Goal: Task Accomplishment & Management: Complete application form

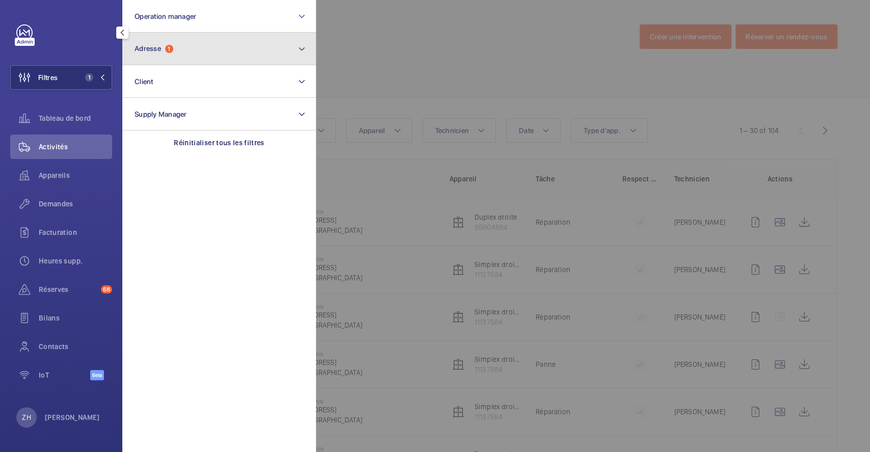
click at [204, 48] on button "Adresse 1" at bounding box center [219, 49] width 194 height 33
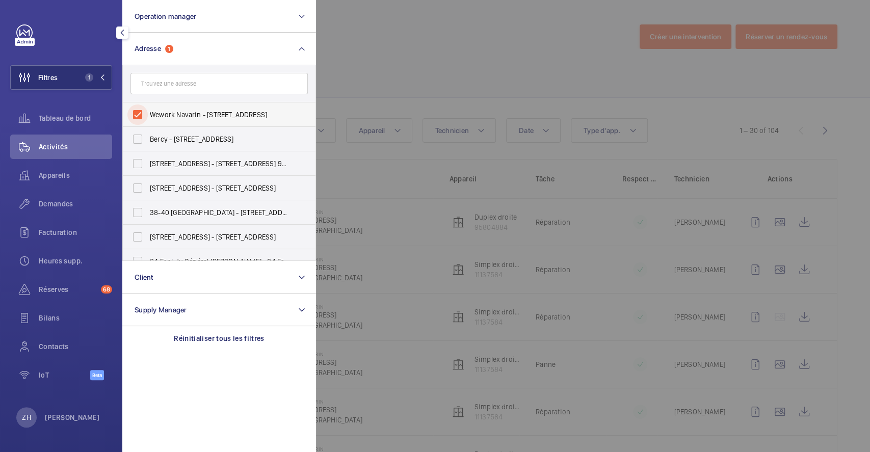
click at [138, 116] on input "Wework Navarin - 18 Rue de Navarin, PARIS 75009" at bounding box center [137, 114] width 20 height 20
checkbox input "false"
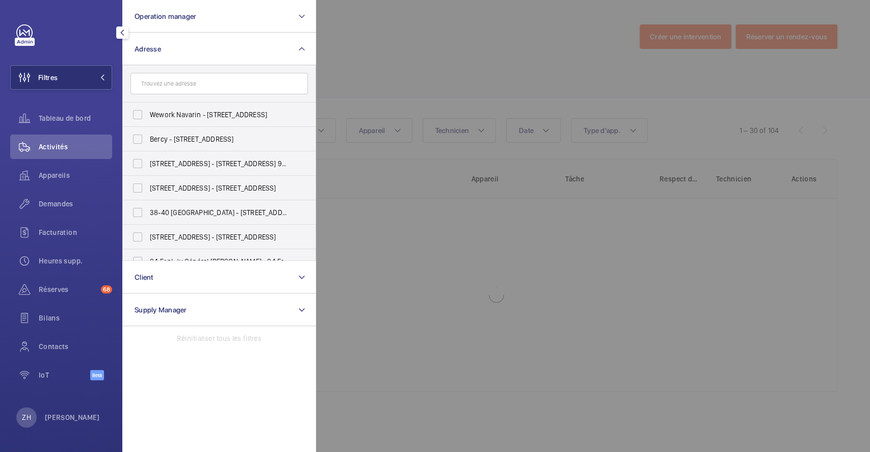
click at [414, 43] on div at bounding box center [751, 226] width 870 height 452
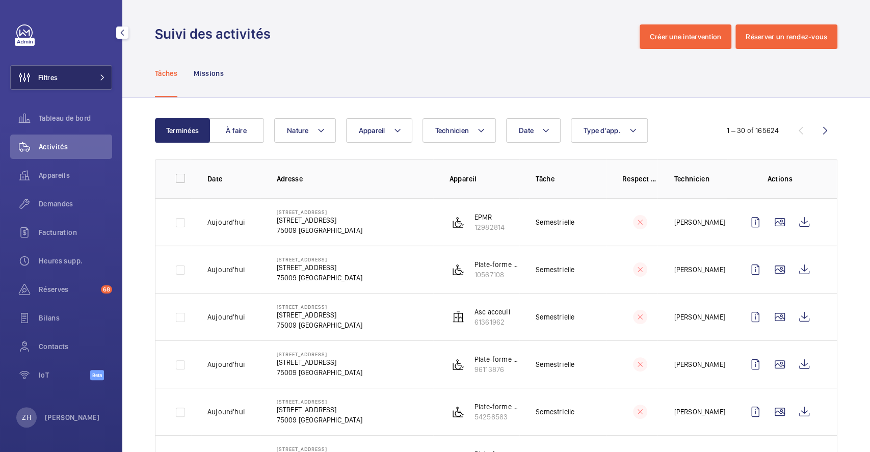
click at [78, 77] on button "Filtres" at bounding box center [61, 77] width 102 height 24
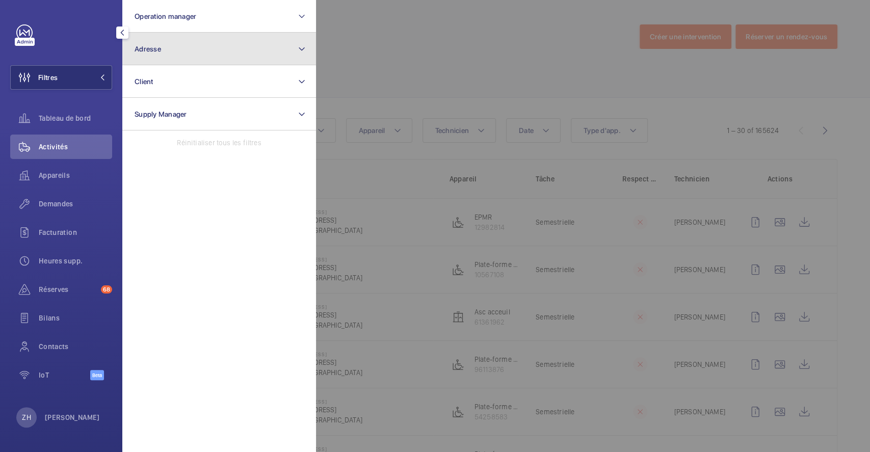
click at [178, 50] on button "Adresse" at bounding box center [219, 49] width 194 height 33
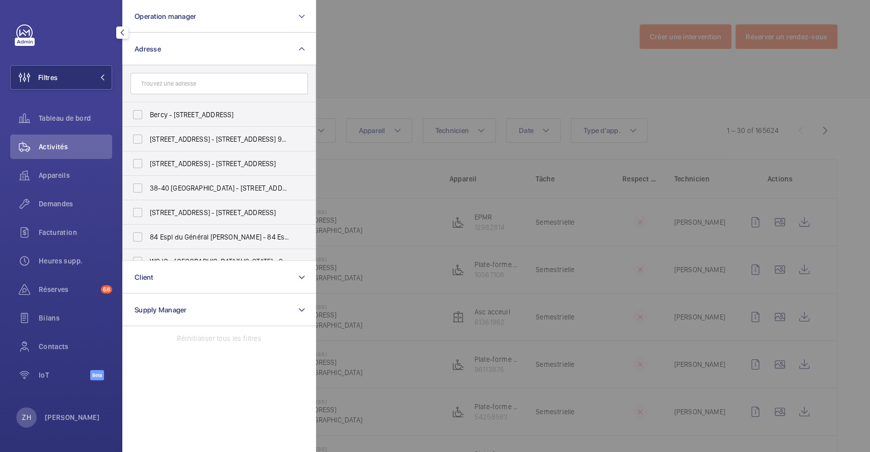
click at [166, 85] on input "text" at bounding box center [218, 83] width 177 height 21
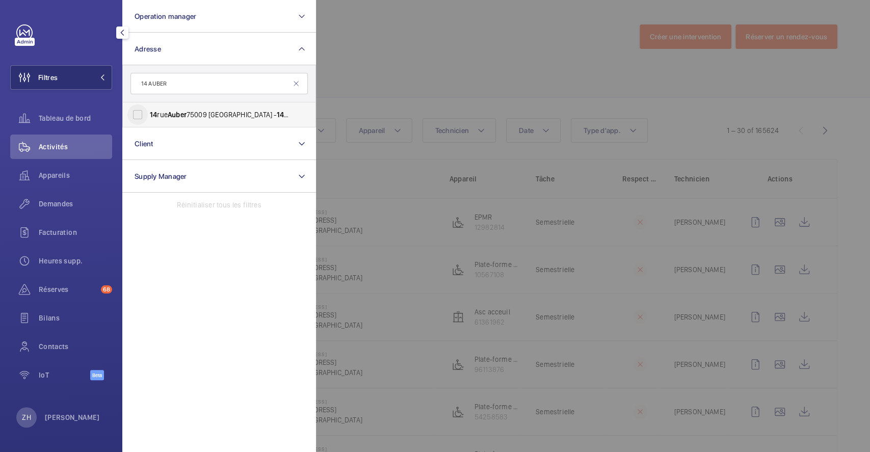
type input "14 AUBER"
click at [143, 113] on input "14 rue Auber 75009 PARIS - 14 Rue Auber , PARIS 75009" at bounding box center [137, 114] width 20 height 20
checkbox input "true"
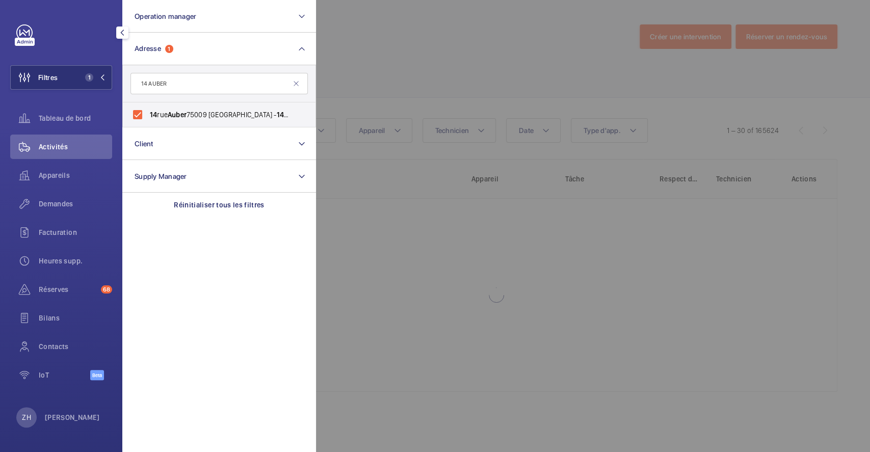
click at [408, 37] on div at bounding box center [751, 226] width 870 height 452
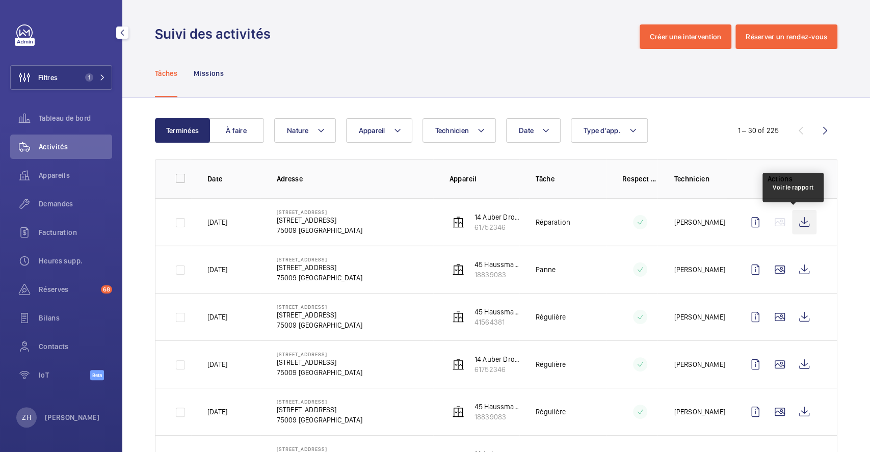
click at [792, 227] on wm-front-icon-button at bounding box center [804, 222] width 24 height 24
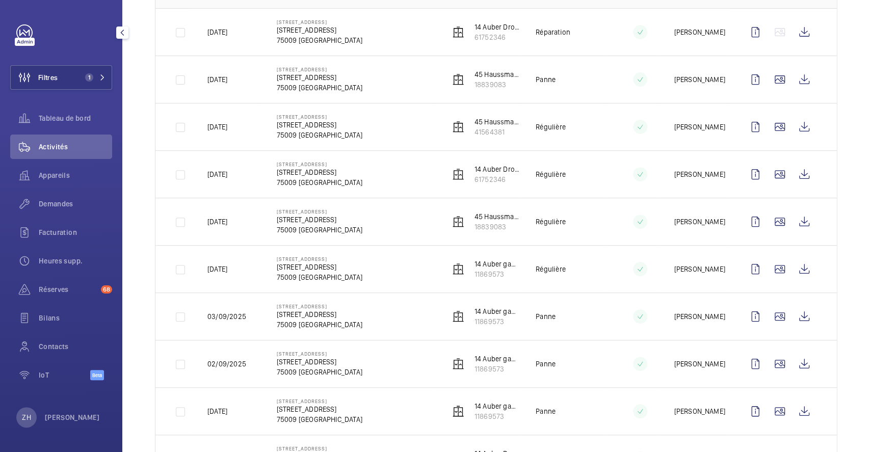
scroll to position [204, 0]
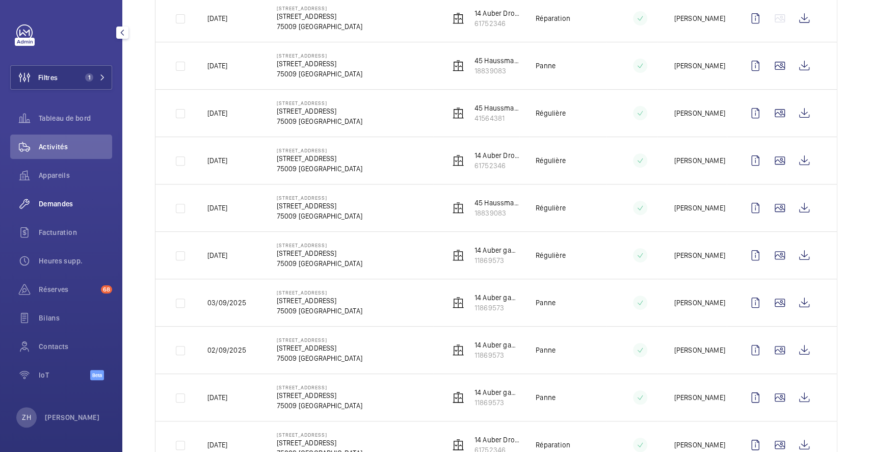
click at [55, 200] on span "Demandes" at bounding box center [75, 204] width 73 height 10
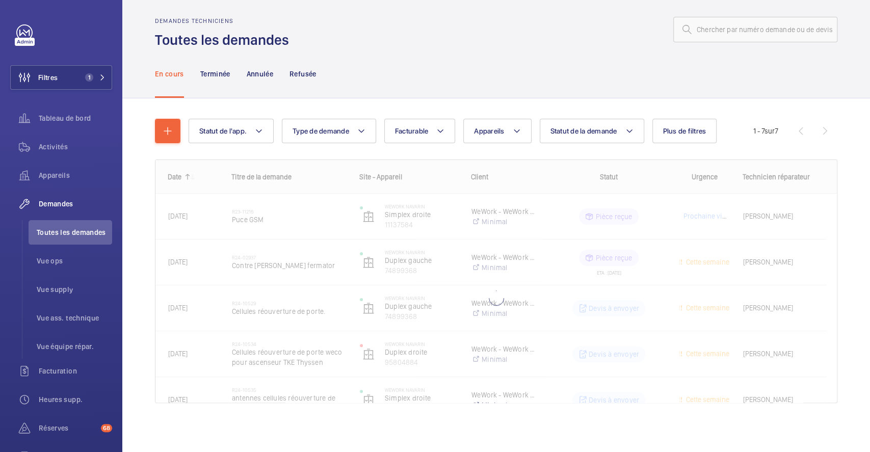
scroll to position [7, 0]
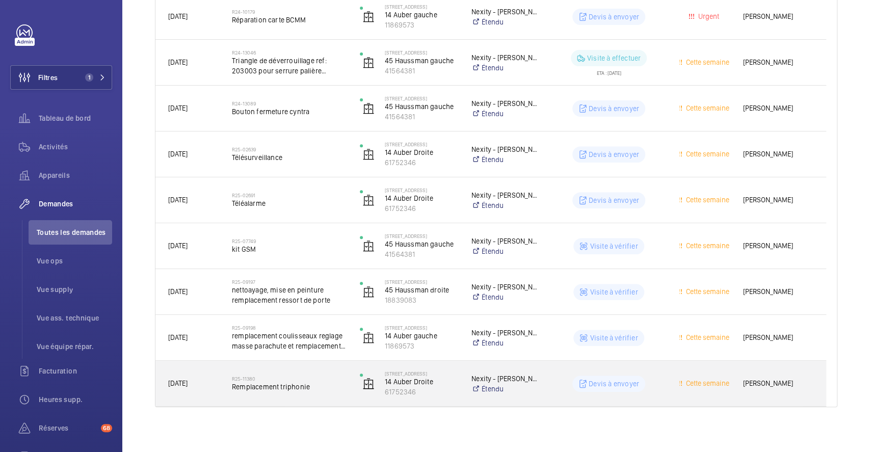
scroll to position [211, 0]
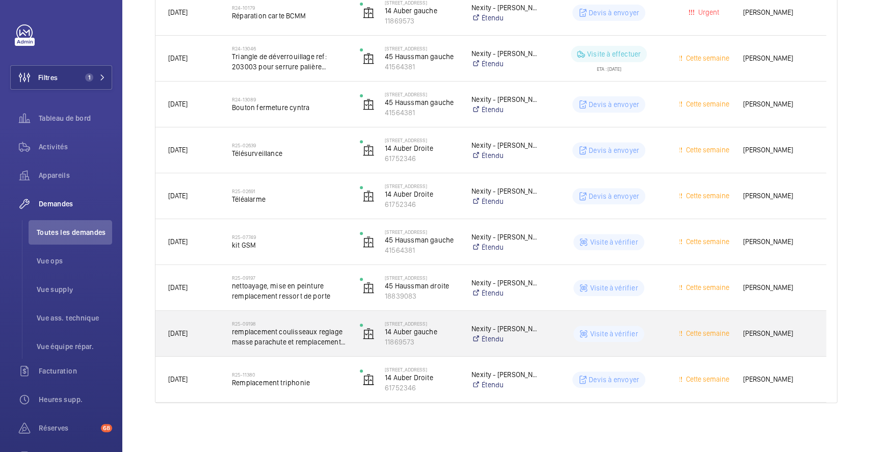
click at [328, 316] on div "R25-09198 remplacement coulisseaux reglage masse parachute et remplacement ress…" at bounding box center [283, 334] width 127 height 46
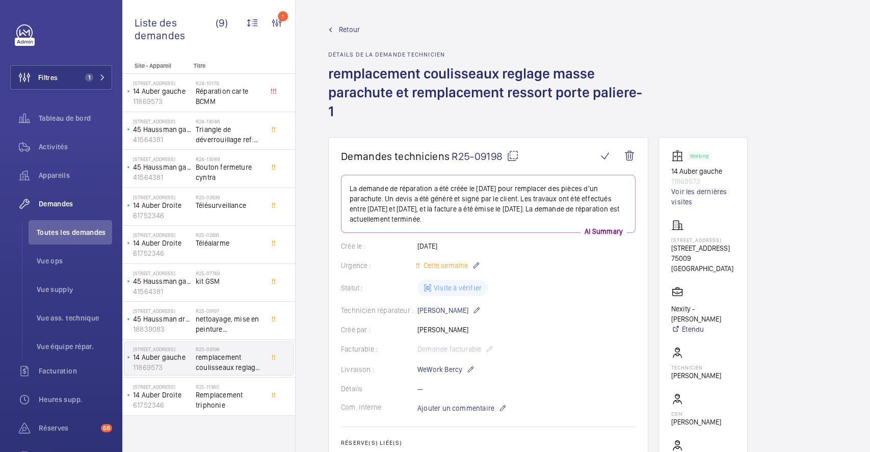
click at [346, 25] on span "Retour" at bounding box center [349, 29] width 21 height 10
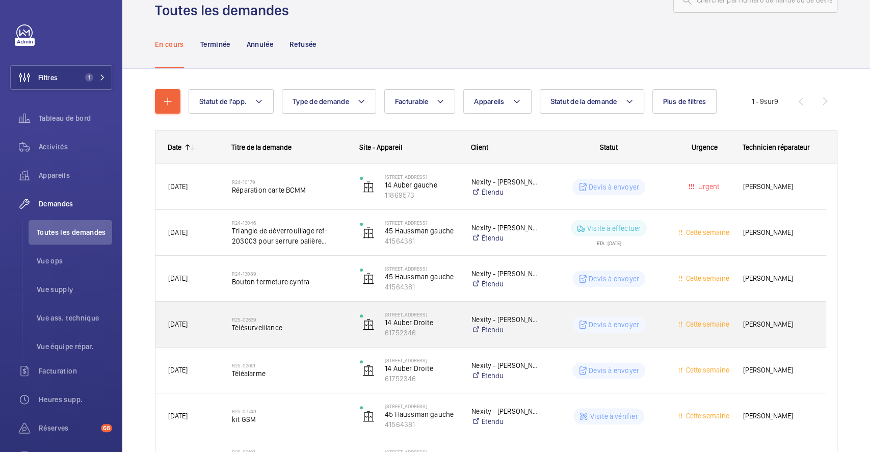
scroll to position [211, 0]
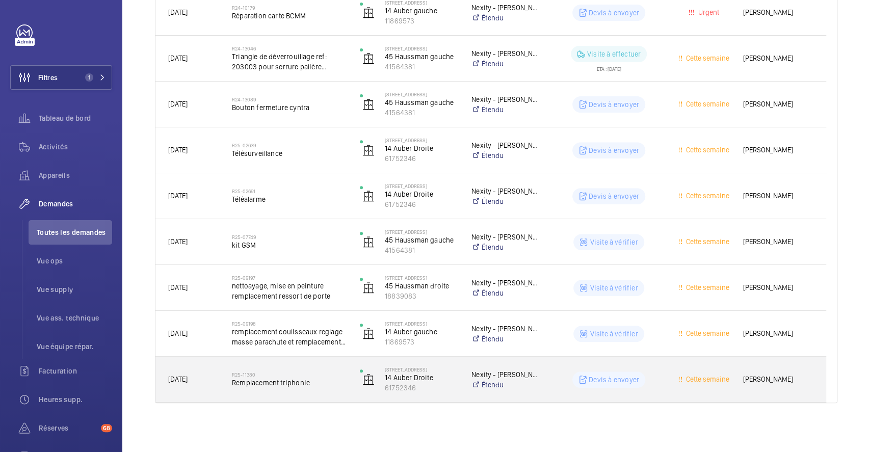
click at [310, 367] on div "R25-11380 Remplacement triphonie" at bounding box center [289, 380] width 115 height 30
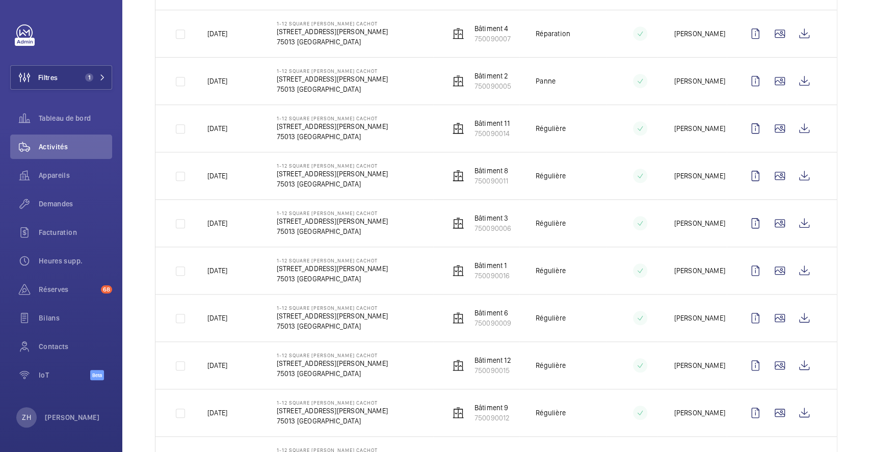
scroll to position [475, 0]
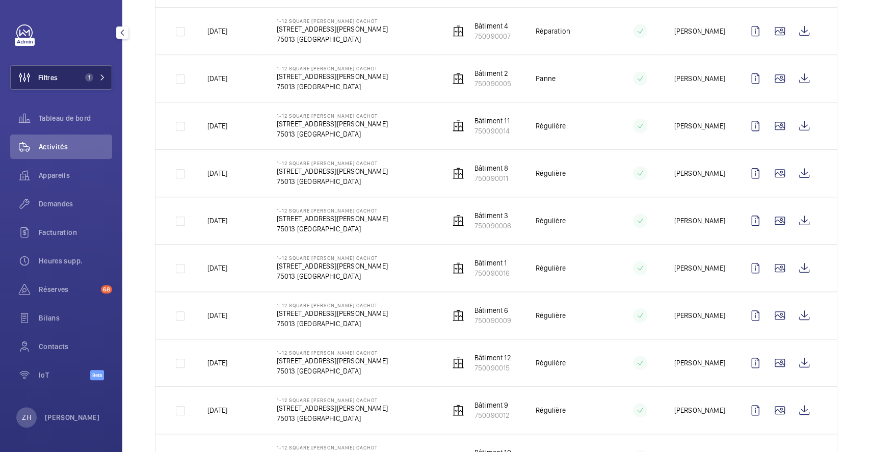
click at [71, 73] on button "Filtres 1" at bounding box center [61, 77] width 102 height 24
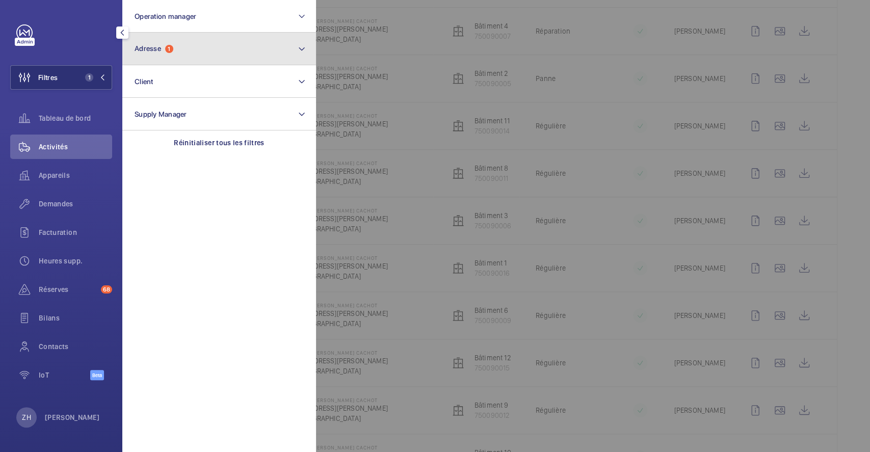
drag, startPoint x: 230, startPoint y: 44, endPoint x: 224, endPoint y: 51, distance: 9.4
click at [230, 44] on button "Adresse 1" at bounding box center [219, 49] width 194 height 33
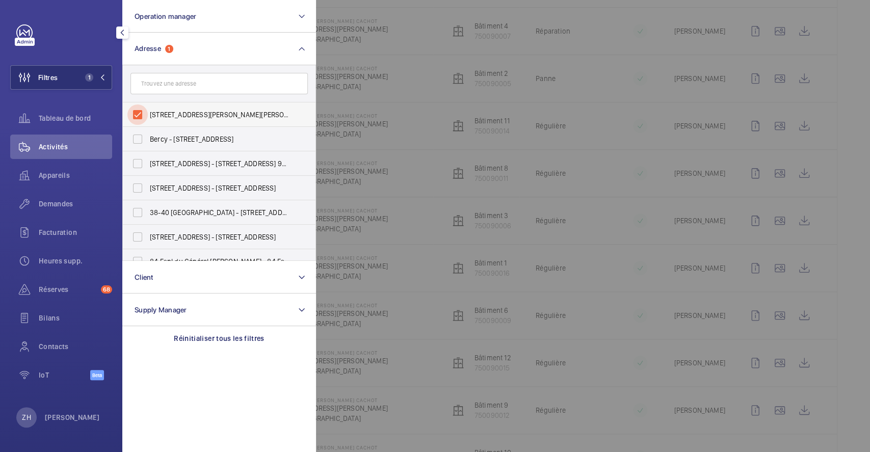
click at [140, 112] on input "1-12 square Albin Cachot - 1-12 square Albin Cachot, 75013 PARIS, PARIS 75013" at bounding box center [137, 114] width 20 height 20
checkbox input "false"
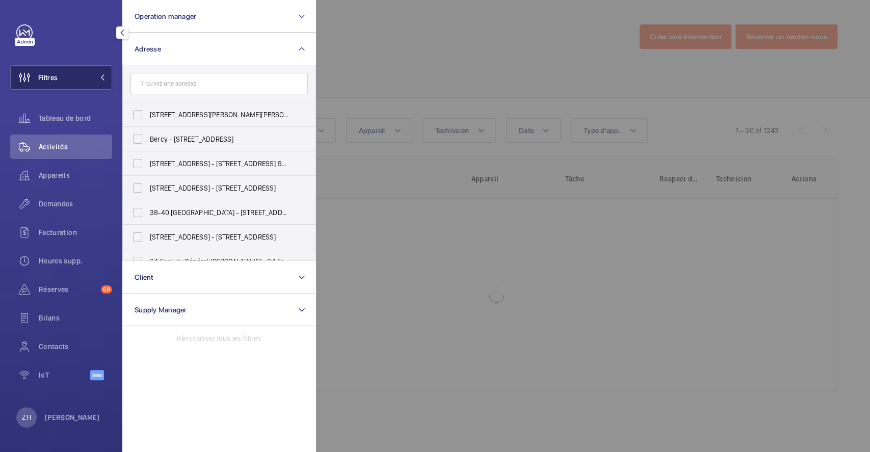
click at [59, 75] on button "Filtres" at bounding box center [61, 77] width 102 height 24
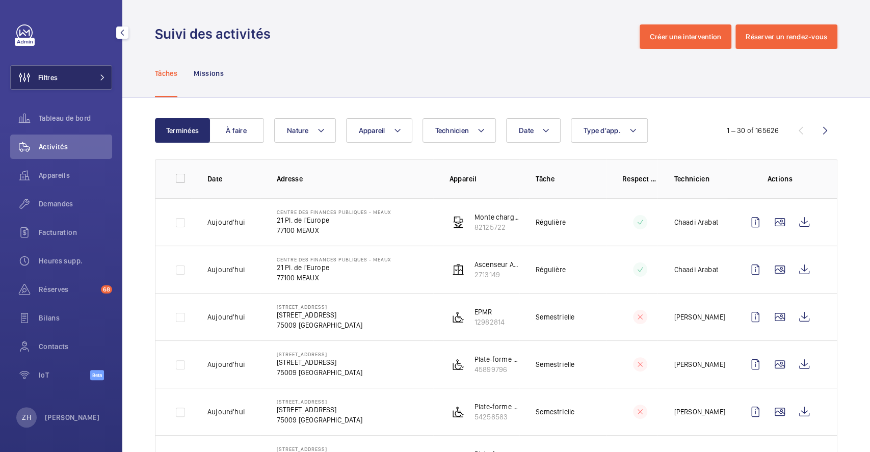
click at [61, 75] on button "Filtres" at bounding box center [61, 77] width 102 height 24
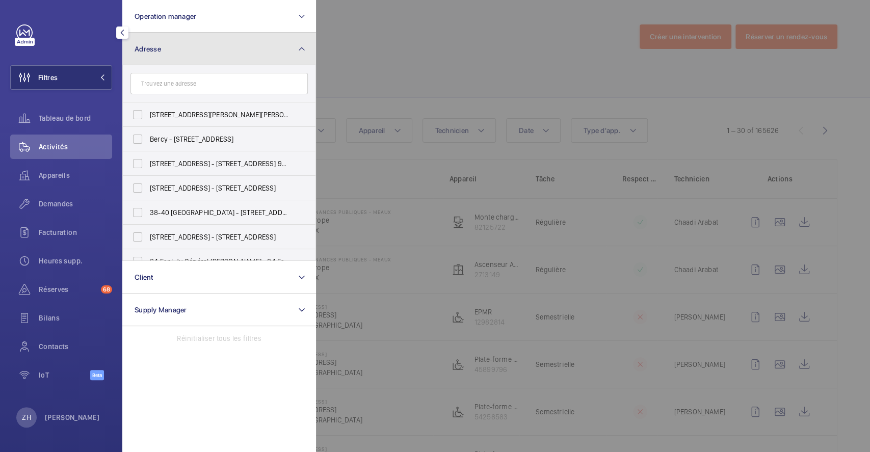
click at [185, 49] on button "Adresse" at bounding box center [219, 49] width 194 height 33
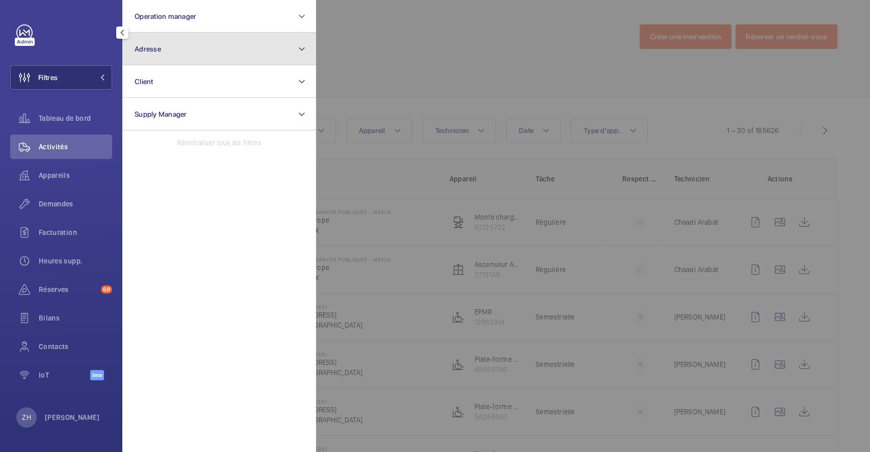
click at [192, 55] on button "Adresse" at bounding box center [219, 49] width 194 height 33
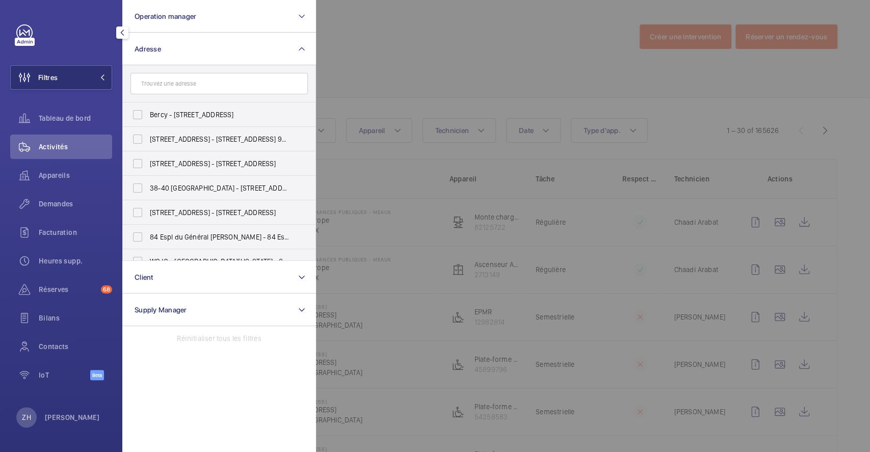
click at [176, 79] on input "text" at bounding box center [218, 83] width 177 height 21
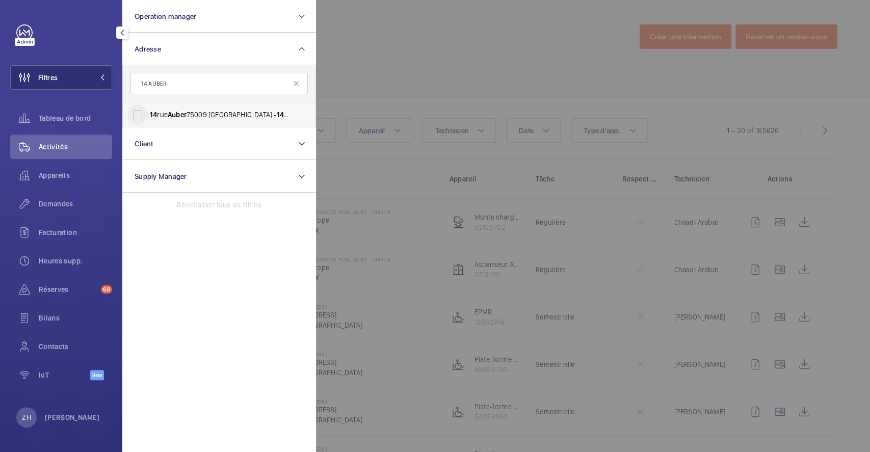
type input "14 AUBER"
drag, startPoint x: 139, startPoint y: 117, endPoint x: 164, endPoint y: 110, distance: 26.5
click at [139, 117] on input "14 rue Auber 75009 PARIS - 14 Rue Auber , PARIS 75009" at bounding box center [137, 114] width 20 height 20
checkbox input "true"
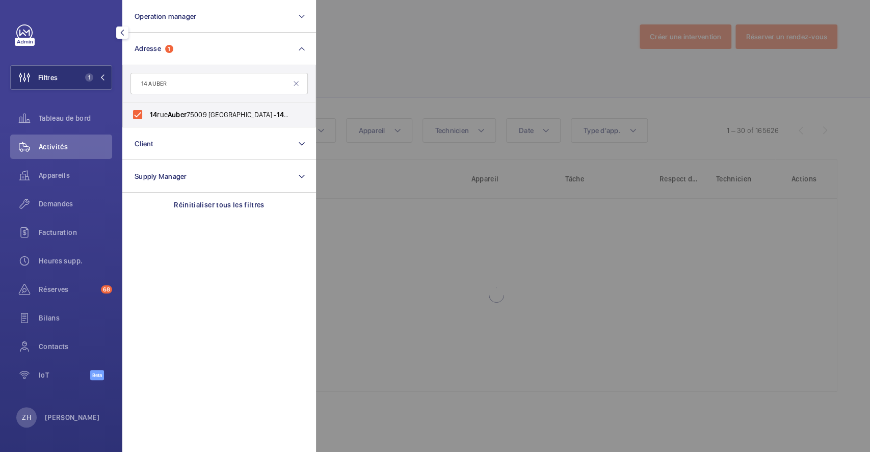
click at [386, 57] on div at bounding box center [751, 226] width 870 height 452
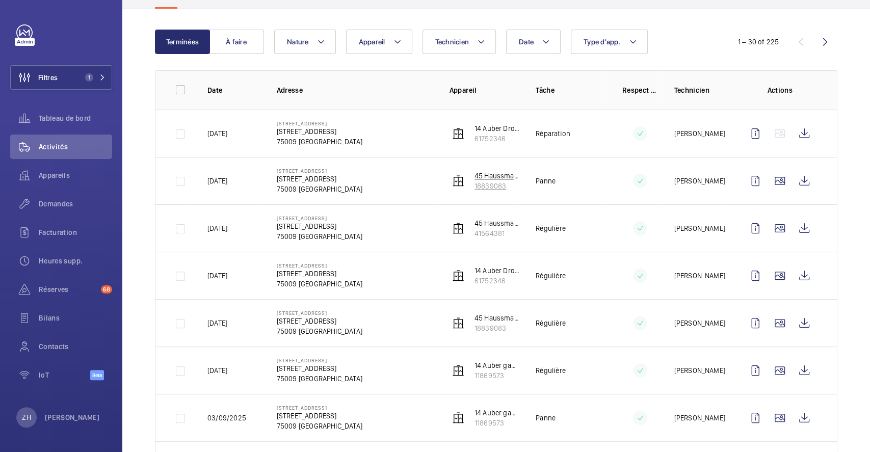
scroll to position [68, 0]
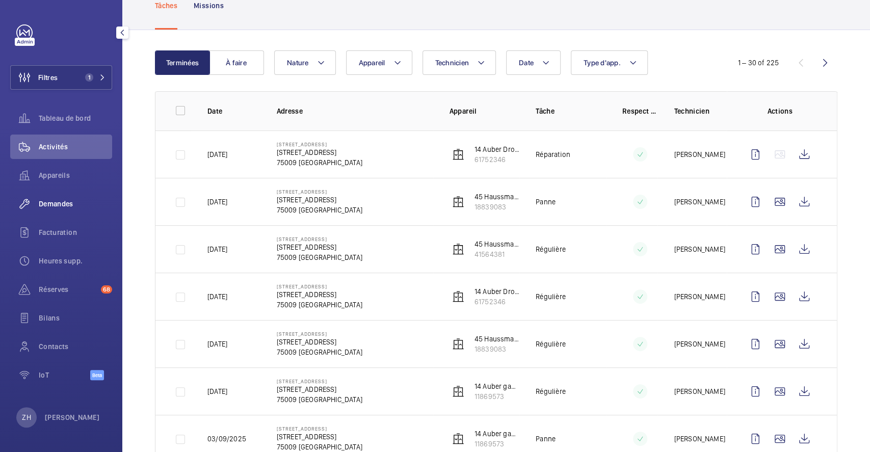
click at [49, 203] on span "Demandes" at bounding box center [75, 204] width 73 height 10
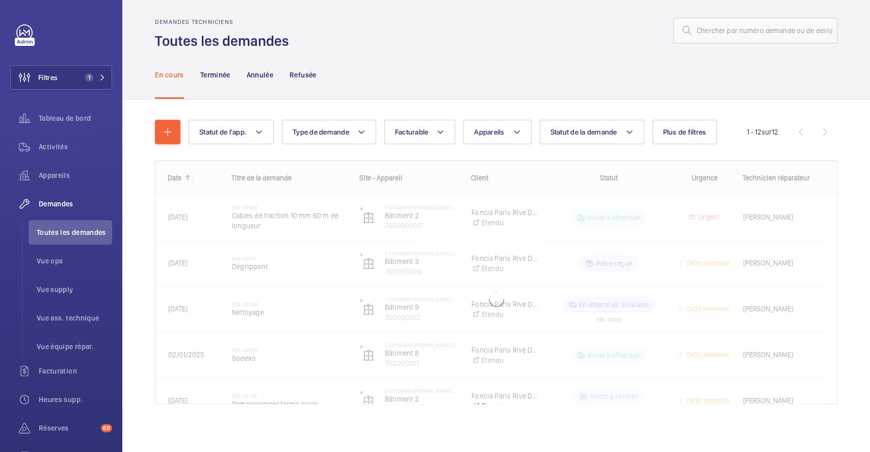
scroll to position [7, 0]
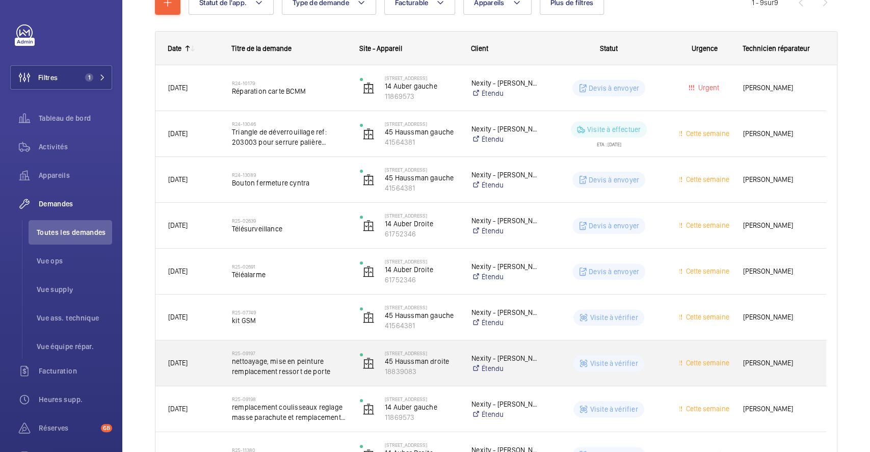
scroll to position [211, 0]
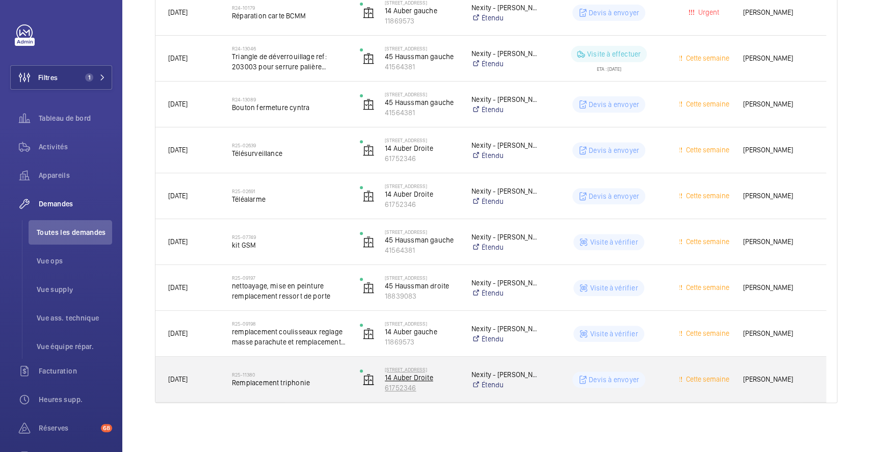
click at [368, 377] on img at bounding box center [368, 379] width 12 height 12
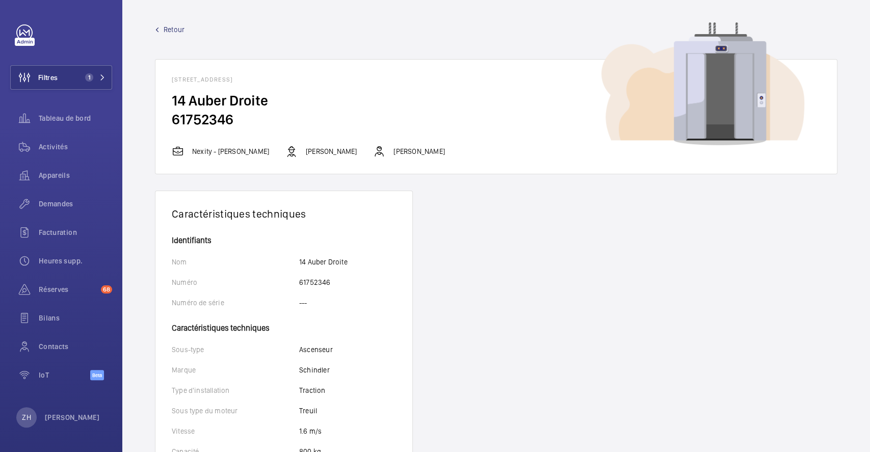
click at [174, 25] on span "Retour" at bounding box center [174, 29] width 21 height 10
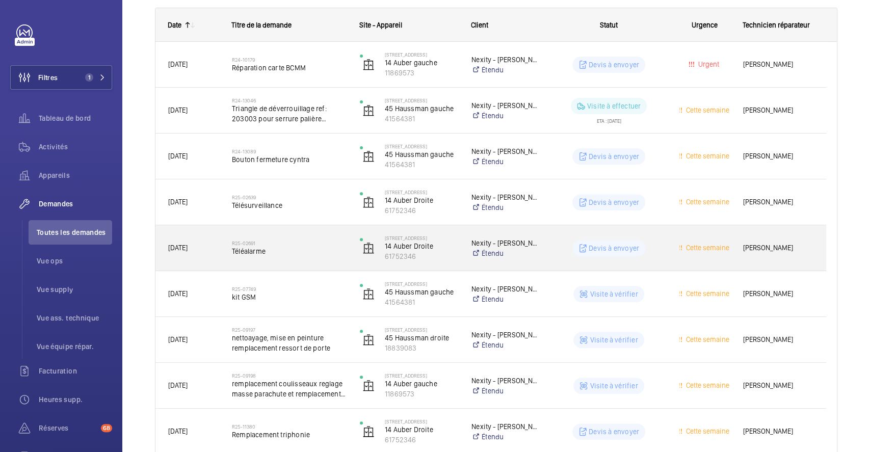
scroll to position [211, 0]
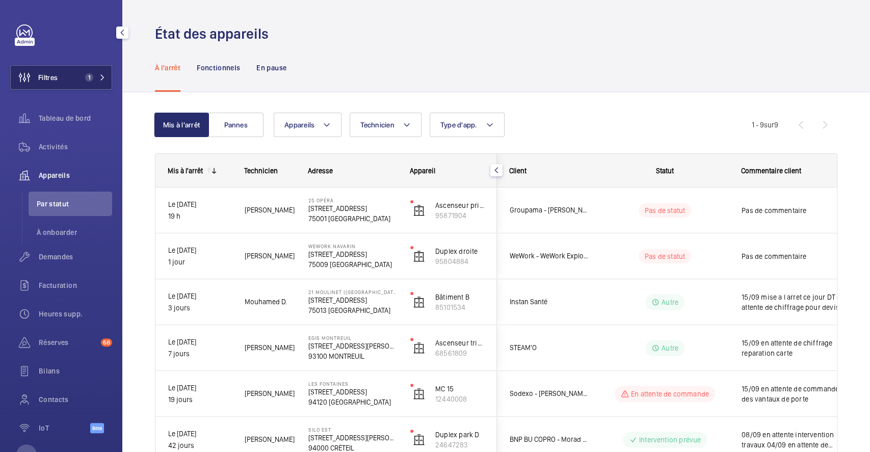
click at [61, 75] on button "Filtres 1" at bounding box center [61, 77] width 102 height 24
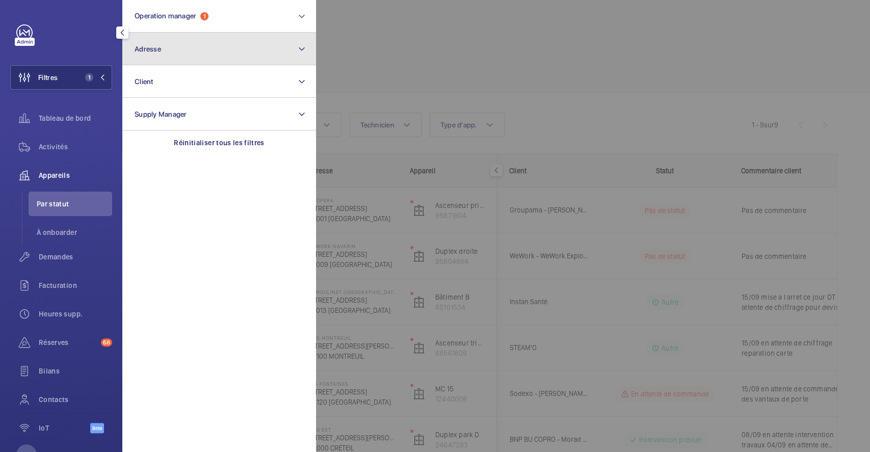
click at [169, 47] on button "Adresse" at bounding box center [219, 49] width 194 height 33
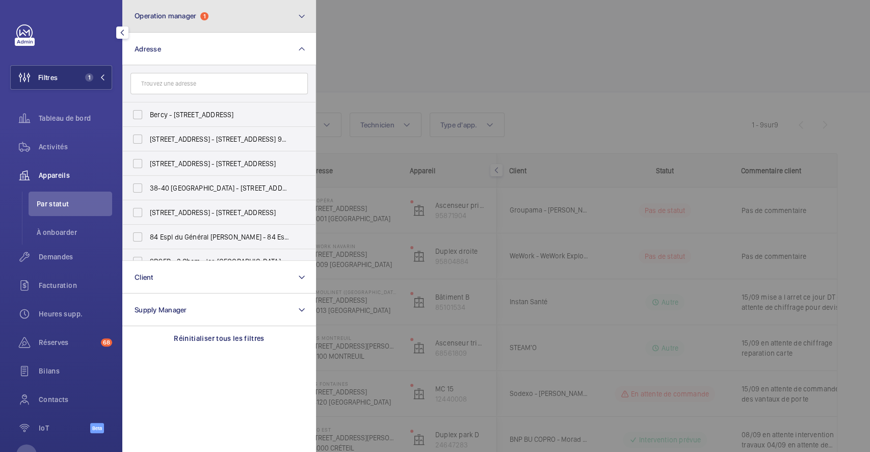
click at [303, 18] on mat-icon at bounding box center [302, 16] width 8 height 12
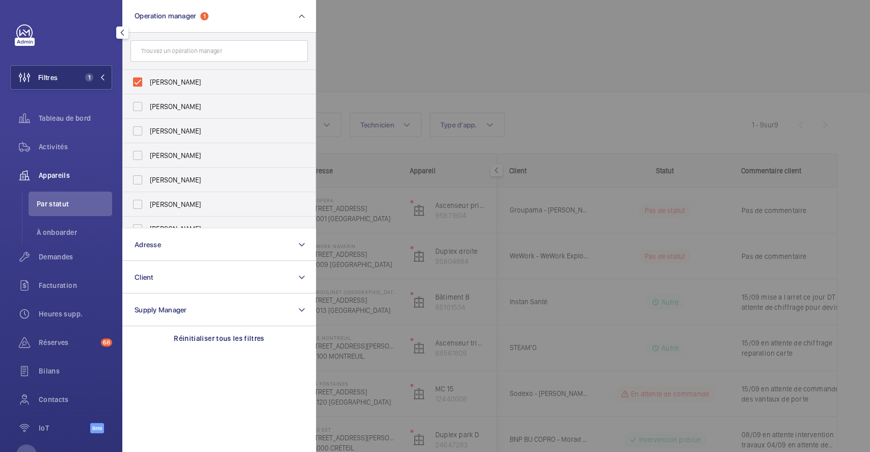
click at [500, 50] on div at bounding box center [751, 226] width 870 height 452
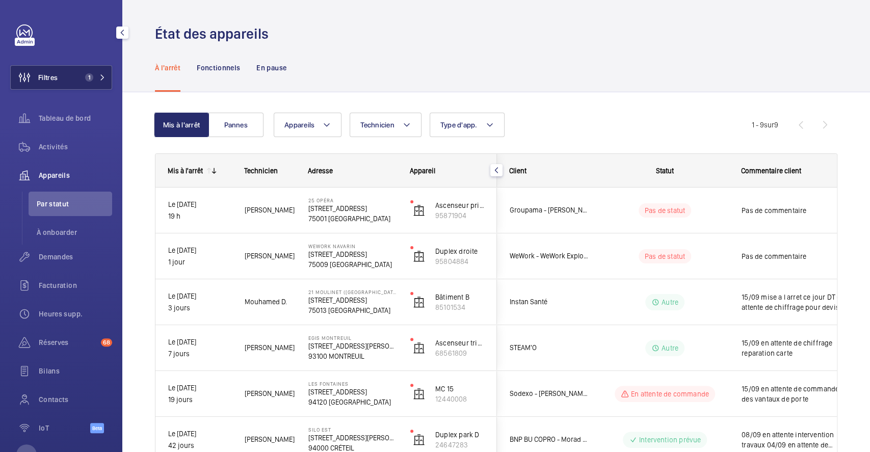
click at [81, 79] on span "1" at bounding box center [87, 77] width 12 height 8
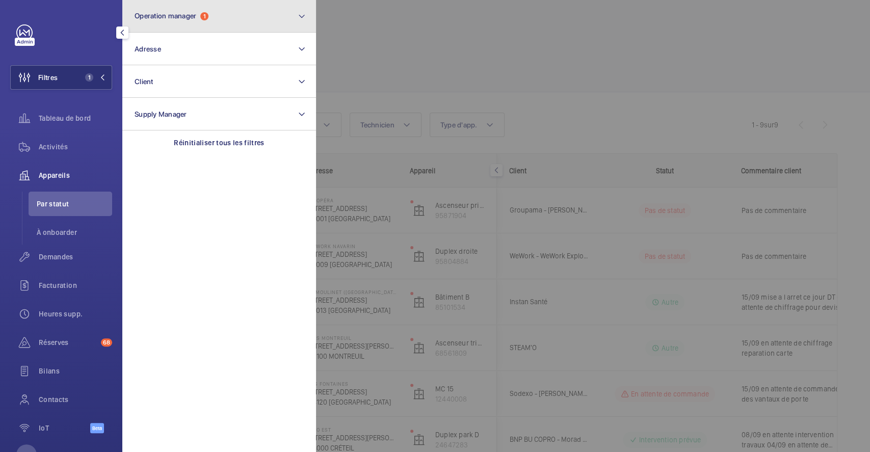
click at [229, 14] on button "Operation manager 1" at bounding box center [219, 16] width 194 height 33
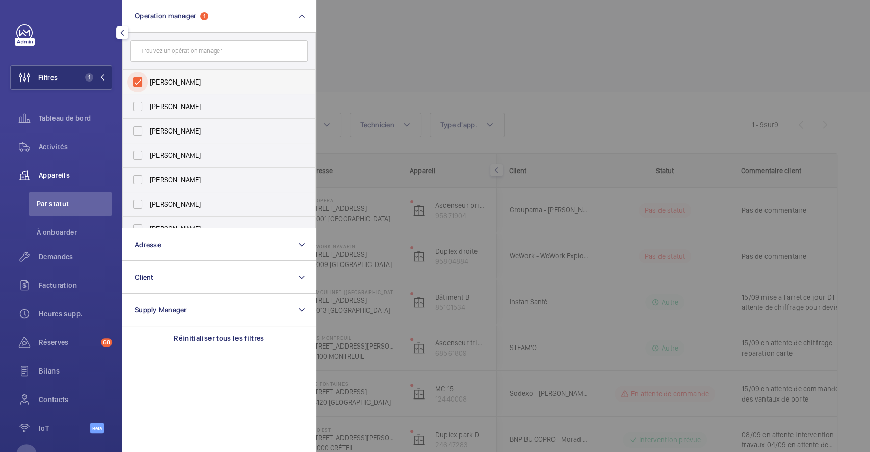
click at [139, 77] on input "Zohra Hamdani" at bounding box center [137, 82] width 20 height 20
checkbox input "false"
click at [391, 43] on div at bounding box center [751, 226] width 870 height 452
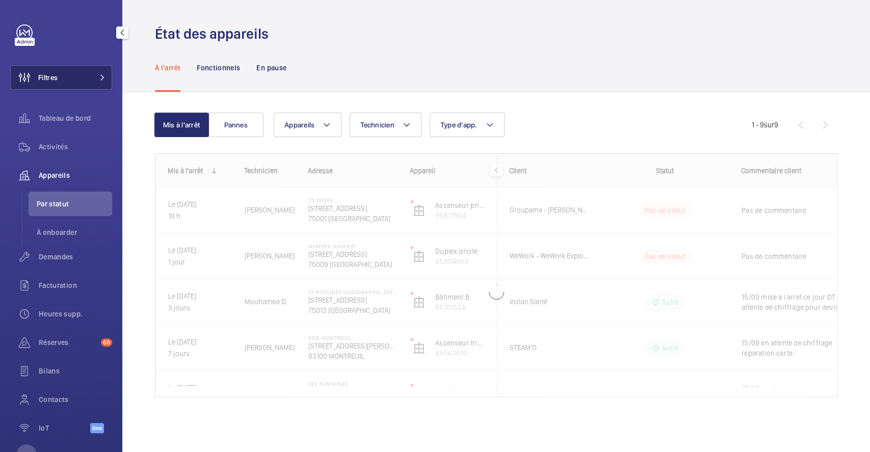
click at [53, 76] on span "Filtres" at bounding box center [47, 77] width 19 height 10
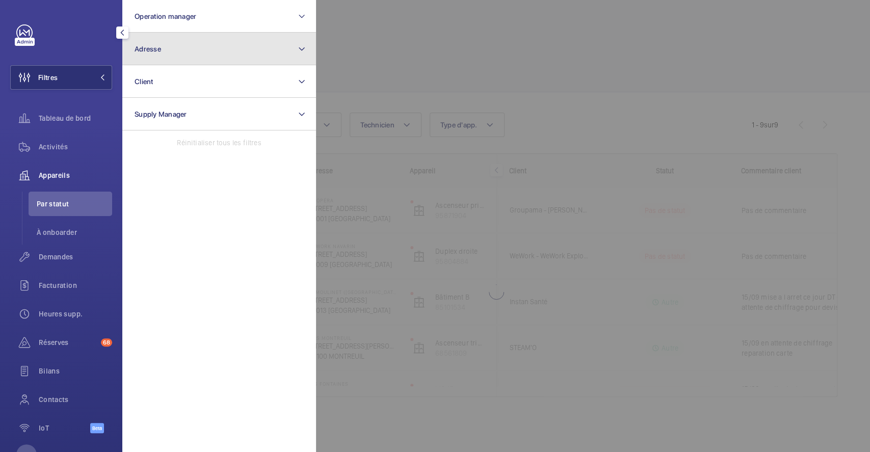
click at [200, 51] on button "Adresse" at bounding box center [219, 49] width 194 height 33
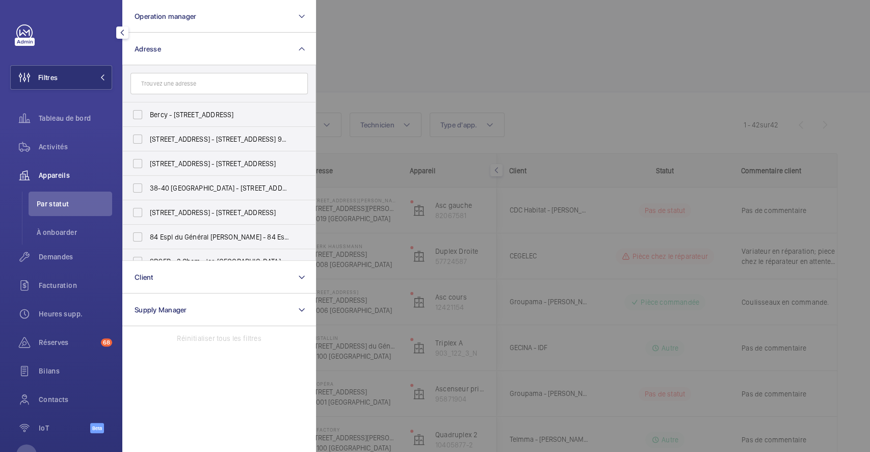
click at [200, 79] on input "text" at bounding box center [218, 83] width 177 height 21
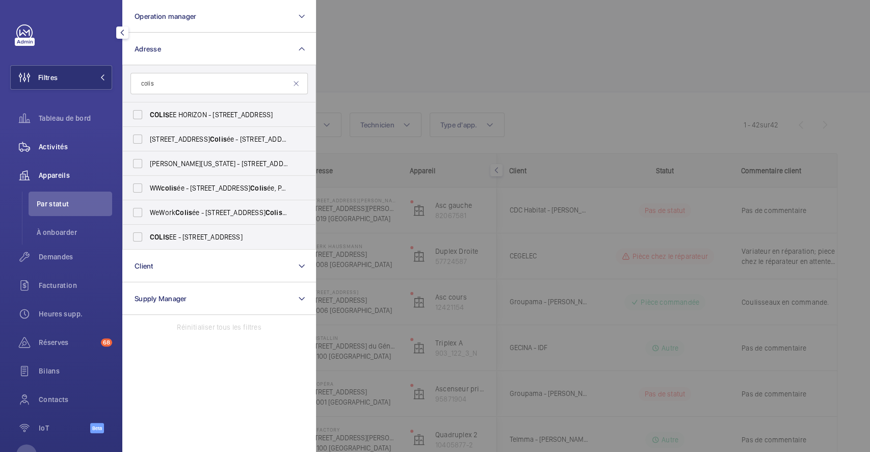
type input "colis"
click at [62, 146] on span "Activités" at bounding box center [75, 147] width 73 height 10
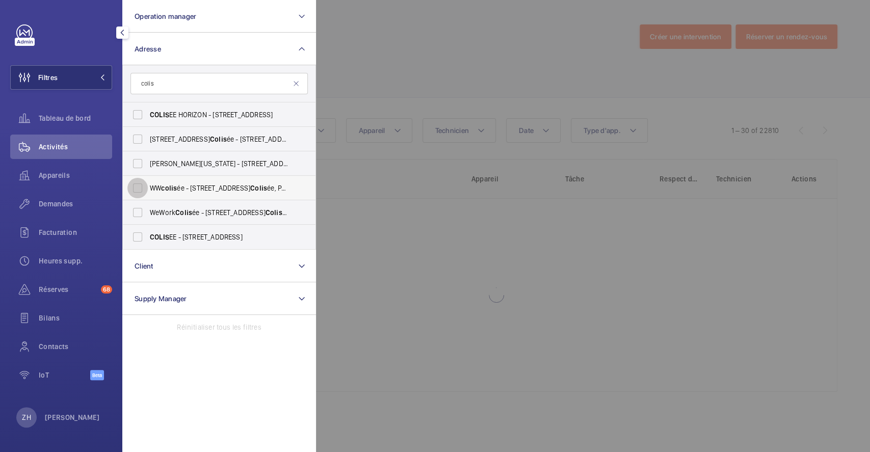
click at [138, 188] on input "WW colis ée - 40 Rue du Colis ée, PARIS 75008" at bounding box center [137, 188] width 20 height 20
checkbox input "true"
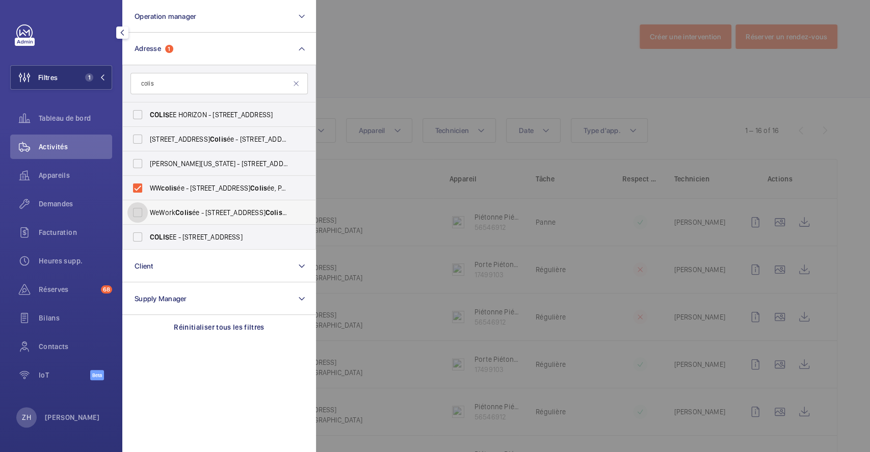
click at [137, 210] on input "WeWork Colis ée - 40 Rue du Colis ée, PARIS 75008" at bounding box center [137, 212] width 20 height 20
checkbox input "true"
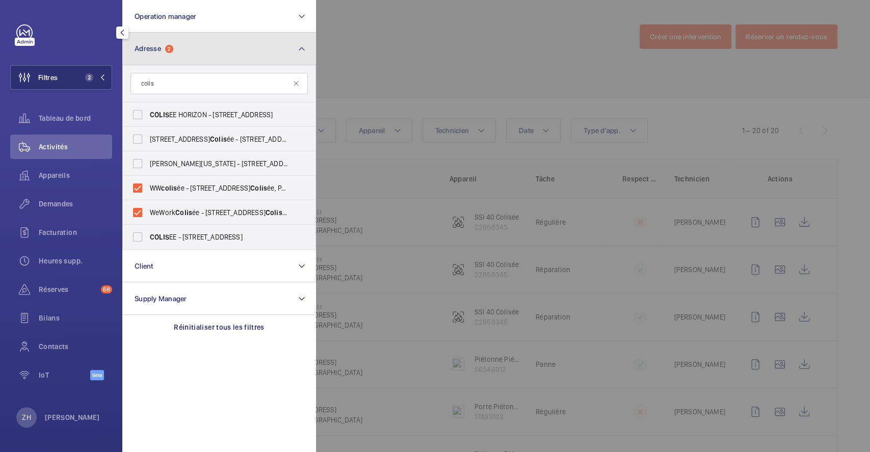
click at [301, 46] on mat-icon at bounding box center [302, 49] width 8 height 12
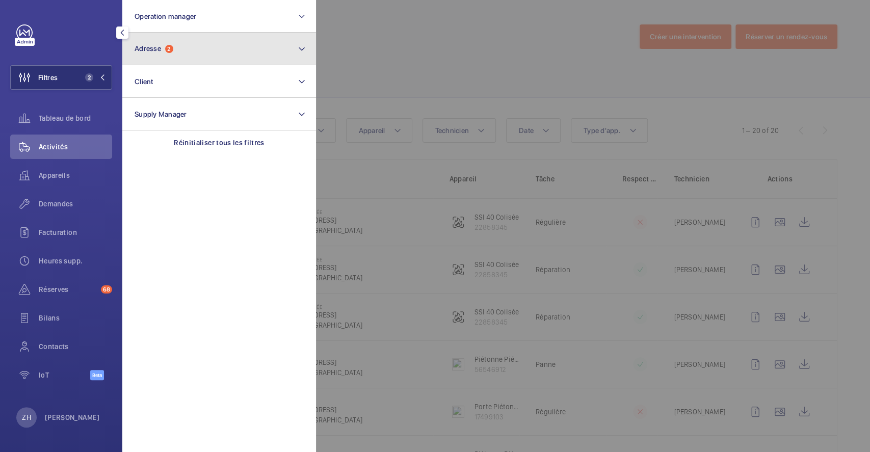
click at [216, 50] on button "Adresse 2" at bounding box center [219, 49] width 194 height 33
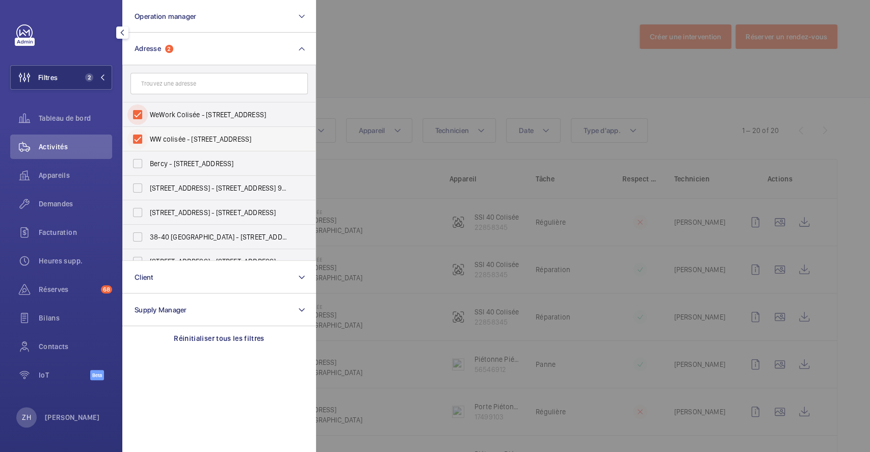
drag, startPoint x: 136, startPoint y: 109, endPoint x: 141, endPoint y: 133, distance: 25.5
click at [136, 110] on input "WeWork Colisée - 40 Rue du Colisée, PARIS 75008" at bounding box center [137, 114] width 20 height 20
checkbox input "false"
click at [143, 132] on input "WW colisée - 40 Rue du Colisée, PARIS 75008" at bounding box center [137, 139] width 20 height 20
checkbox input "false"
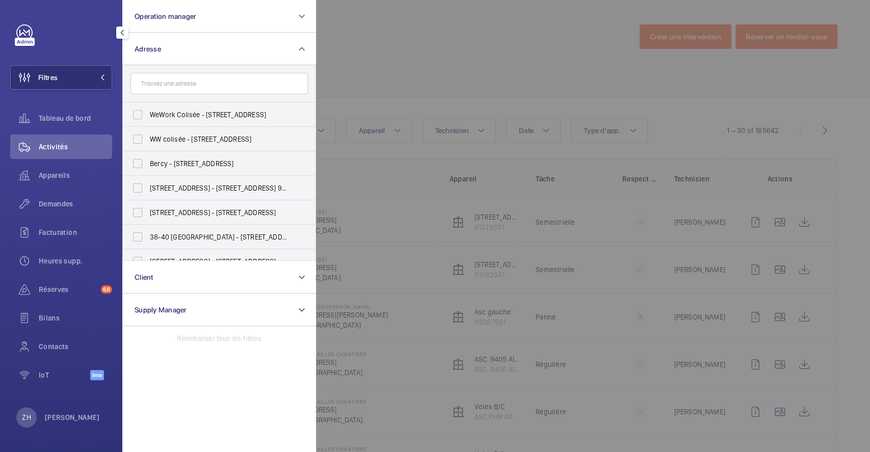
click at [585, 39] on div at bounding box center [751, 226] width 870 height 452
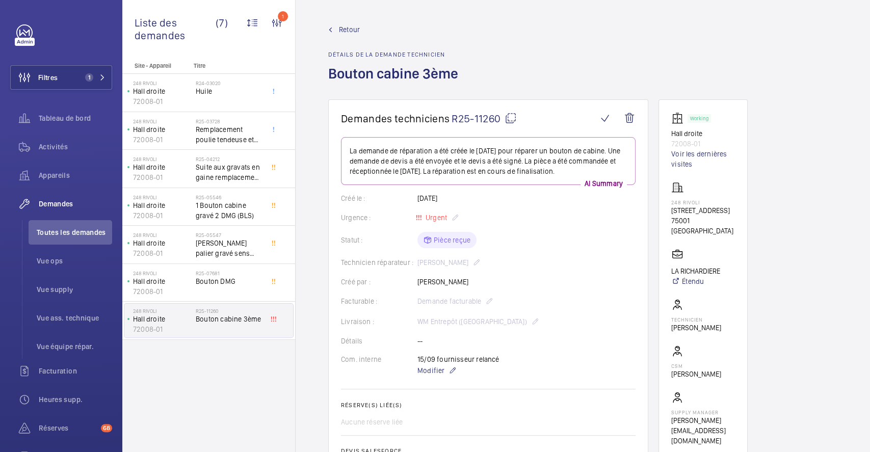
click at [353, 30] on span "Retour" at bounding box center [349, 29] width 21 height 10
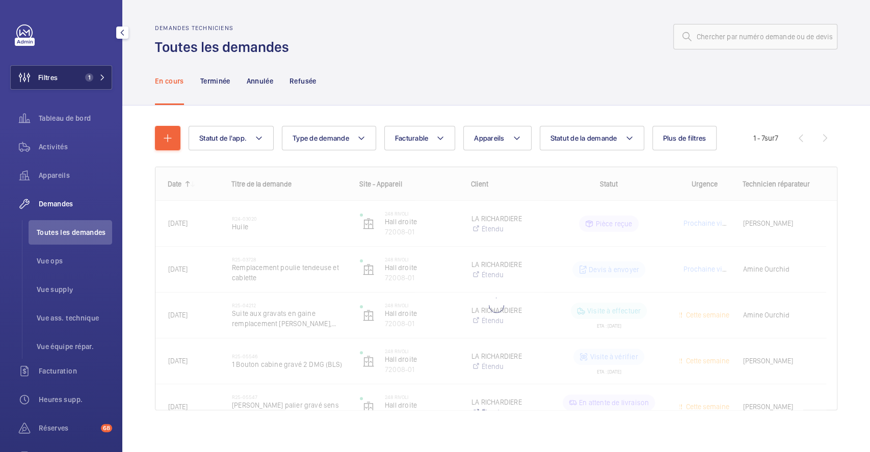
click at [51, 72] on span "Filtres" at bounding box center [47, 77] width 19 height 10
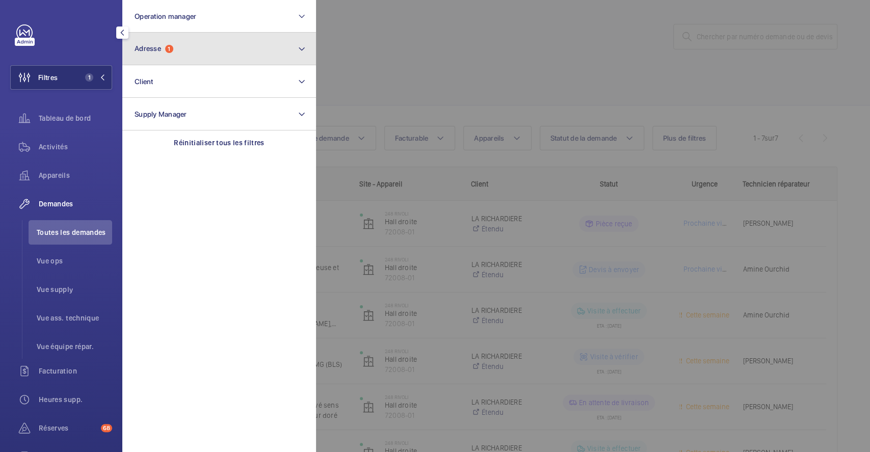
click at [177, 47] on button "Adresse 1" at bounding box center [219, 49] width 194 height 33
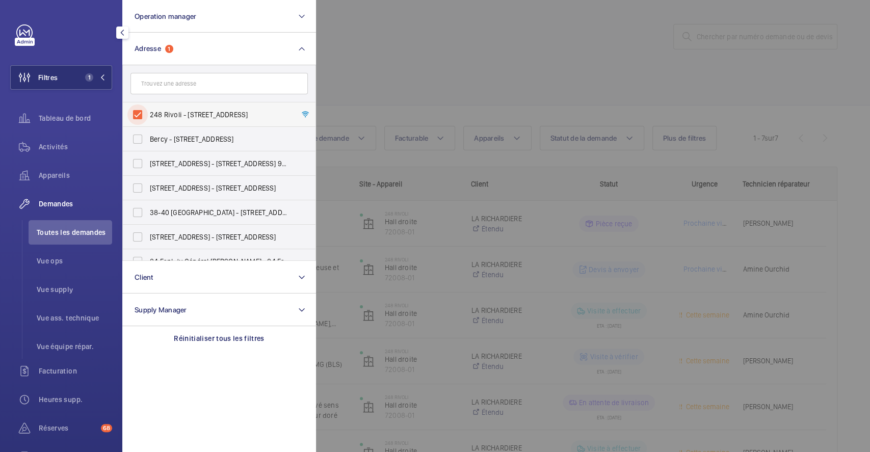
click at [134, 118] on input "248 Rivoli - [STREET_ADDRESS]" at bounding box center [137, 114] width 20 height 20
checkbox input "false"
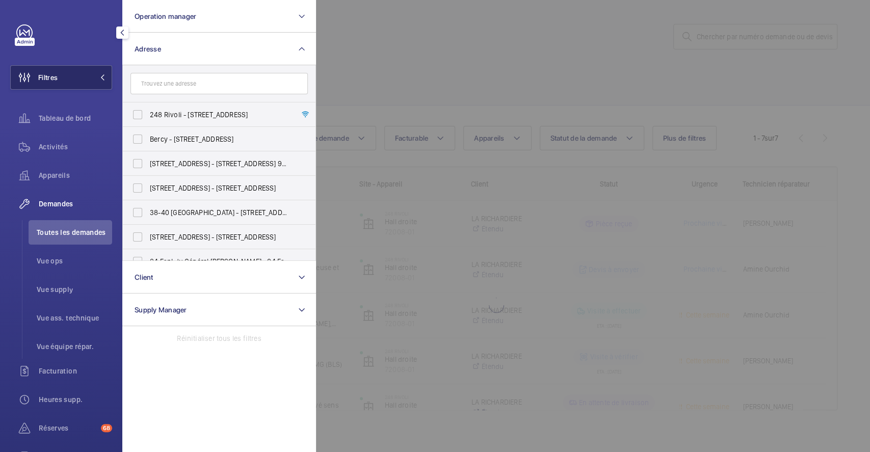
click at [49, 79] on span "Filtres" at bounding box center [47, 77] width 19 height 10
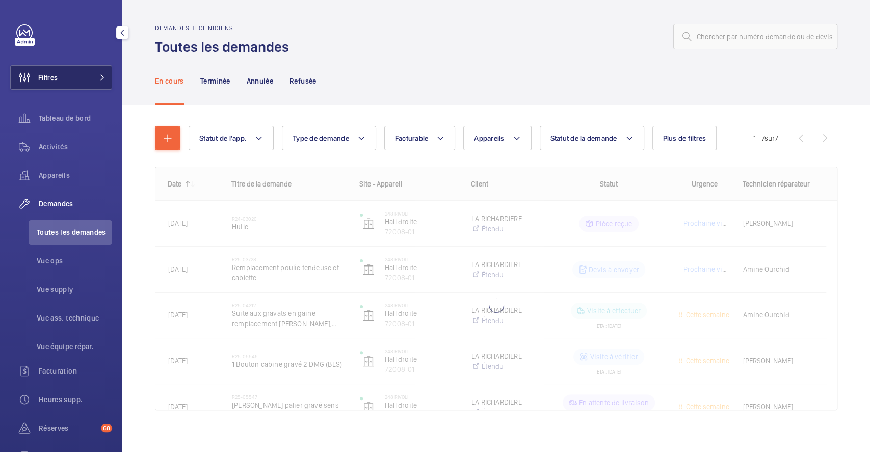
click at [49, 78] on span "Filtres" at bounding box center [47, 77] width 19 height 10
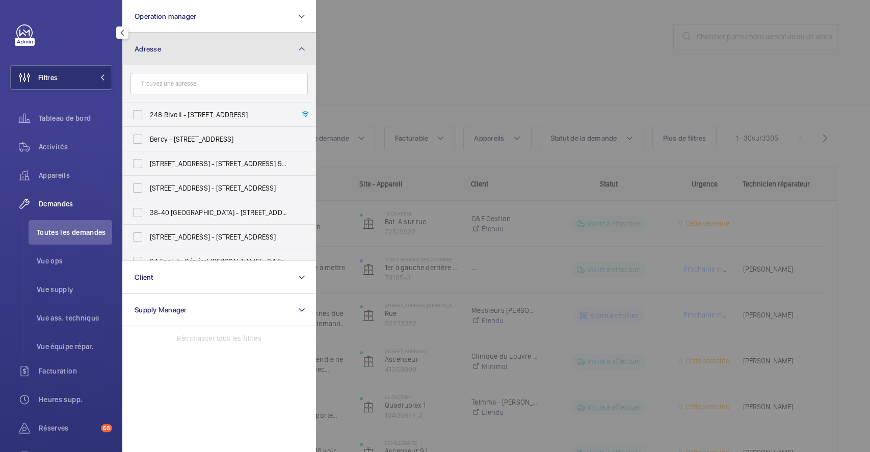
click at [194, 43] on button "Adresse" at bounding box center [219, 49] width 194 height 33
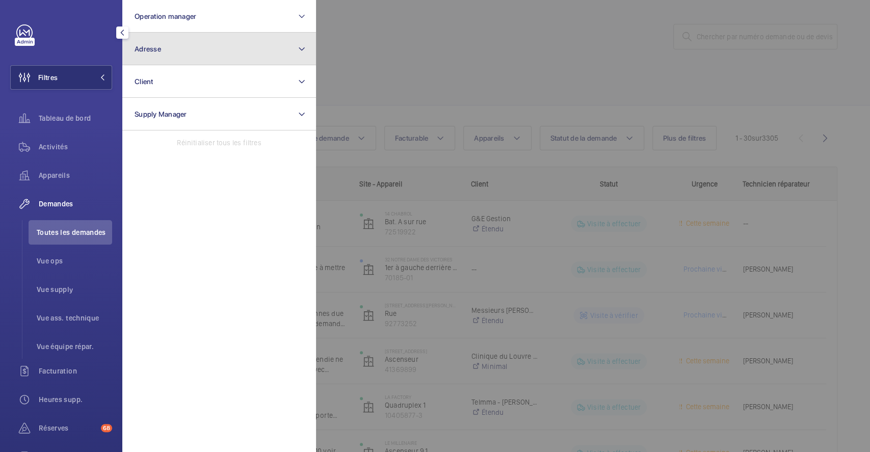
click at [192, 50] on button "Adresse" at bounding box center [219, 49] width 194 height 33
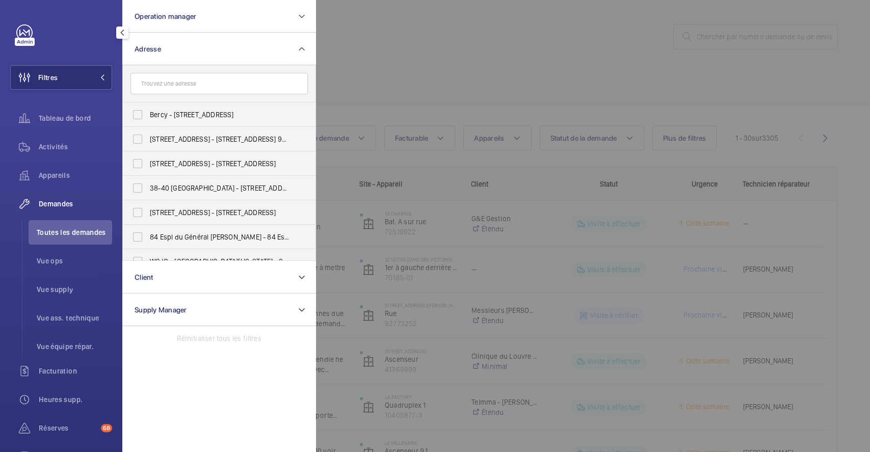
click at [173, 83] on input "text" at bounding box center [218, 83] width 177 height 21
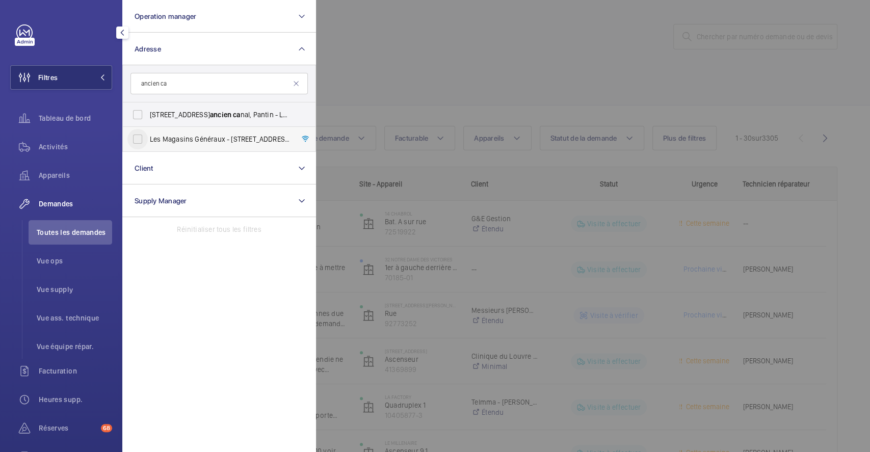
type input "ancien ca"
drag, startPoint x: 132, startPoint y: 138, endPoint x: 287, endPoint y: 93, distance: 160.6
click at [132, 138] on input "Les Magasins Généraux - 1 Rue de l' Ancien Ca nal, PANTIN 93500" at bounding box center [137, 139] width 20 height 20
checkbox input "true"
click at [451, 64] on div at bounding box center [751, 226] width 870 height 452
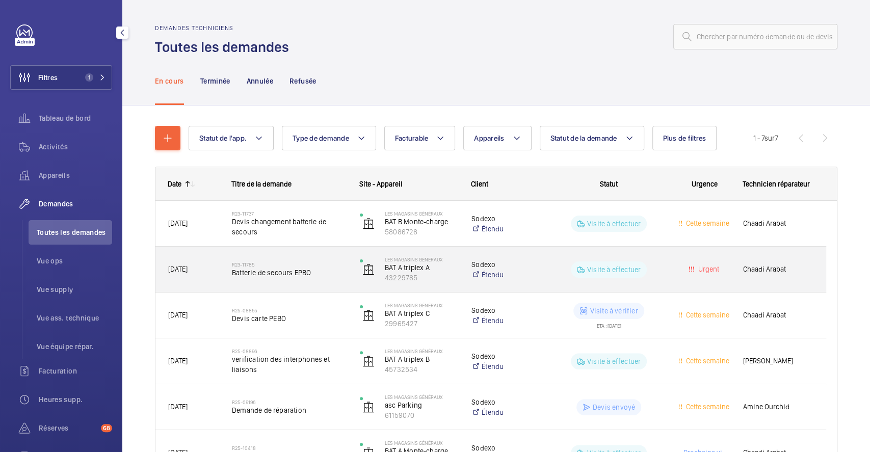
scroll to position [119, 0]
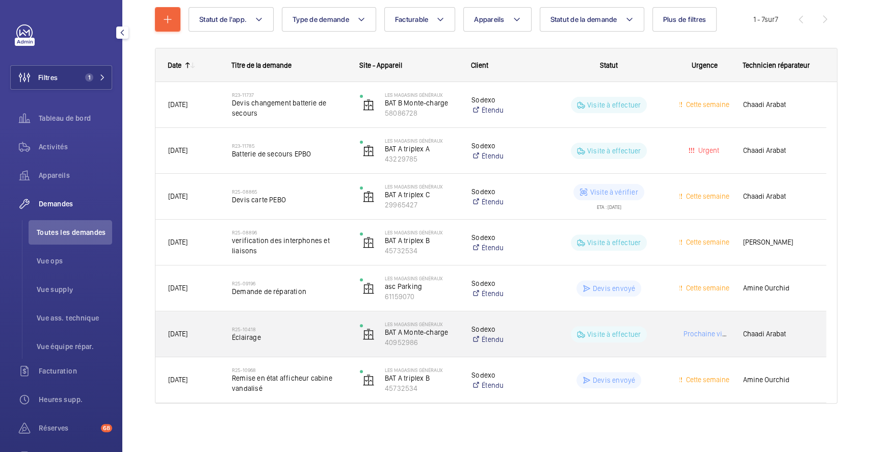
click at [312, 314] on div "R25-10418 Éclairage" at bounding box center [283, 334] width 127 height 46
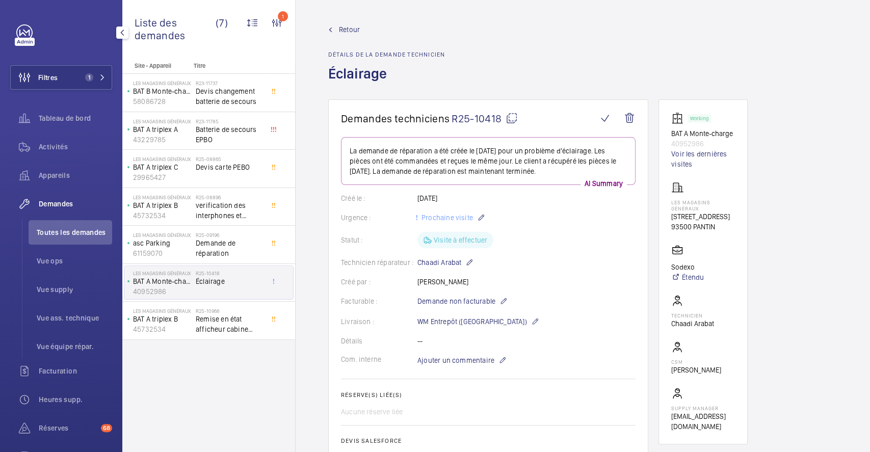
click at [353, 28] on span "Retour" at bounding box center [349, 29] width 21 height 10
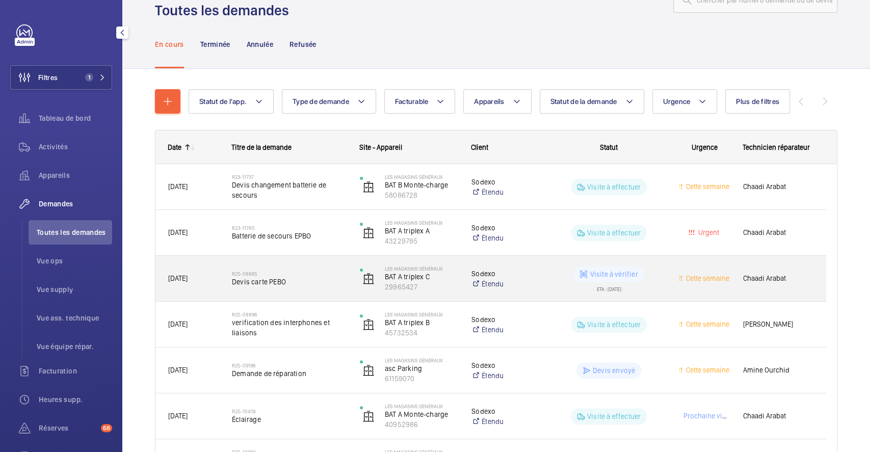
scroll to position [119, 0]
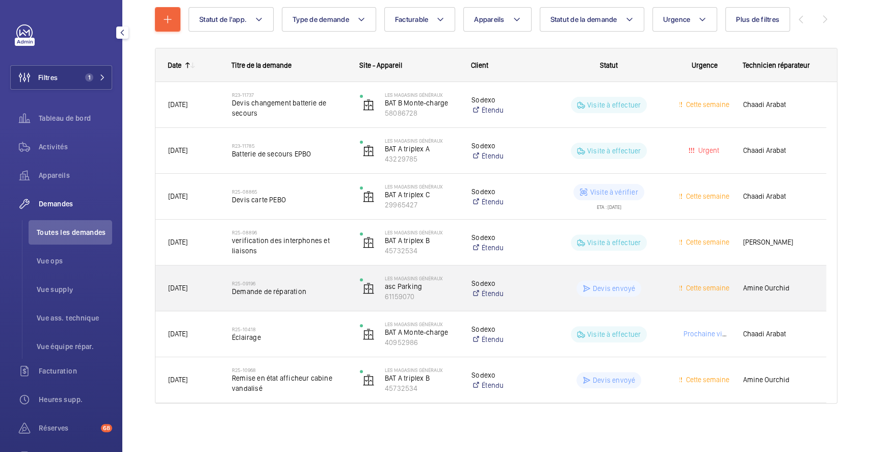
click at [304, 272] on div "R25-09196 Demande de réparation" at bounding box center [283, 288] width 127 height 46
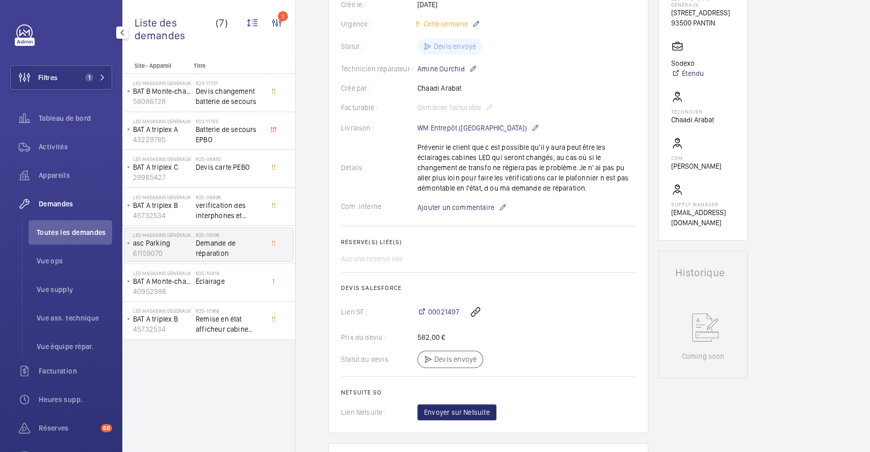
scroll to position [136, 0]
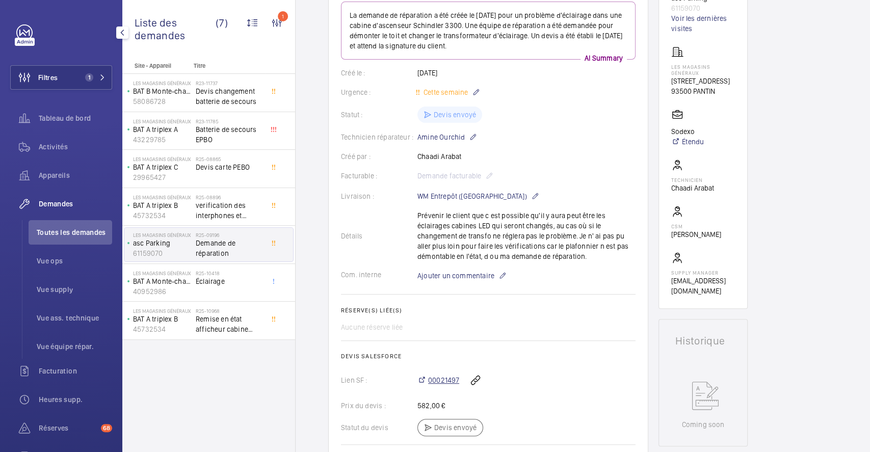
click at [442, 379] on span "00021497" at bounding box center [443, 380] width 31 height 10
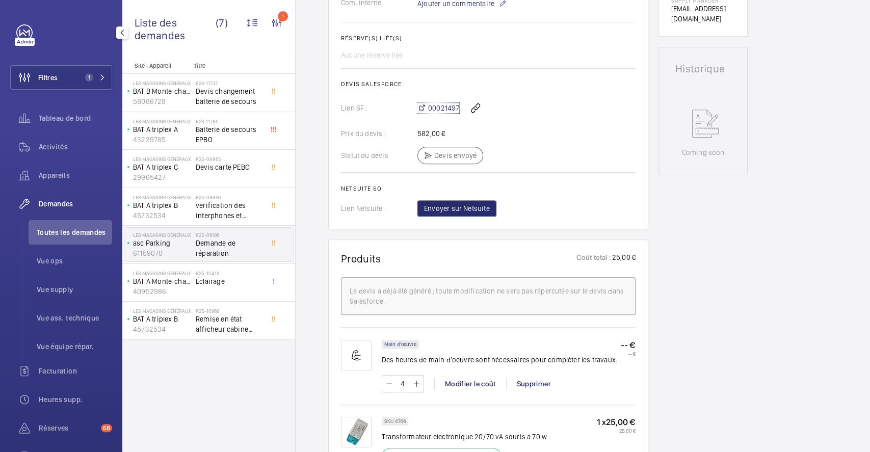
scroll to position [543, 0]
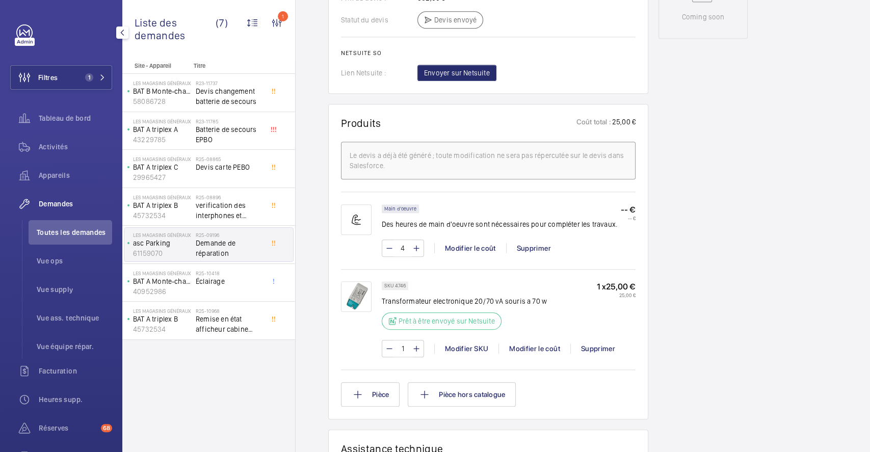
click at [362, 295] on img at bounding box center [356, 296] width 31 height 31
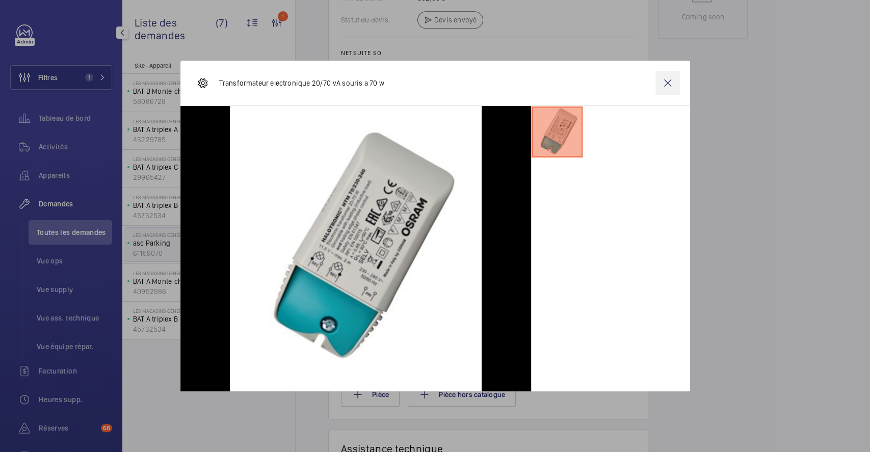
click at [666, 82] on wm-front-icon-button at bounding box center [667, 83] width 24 height 24
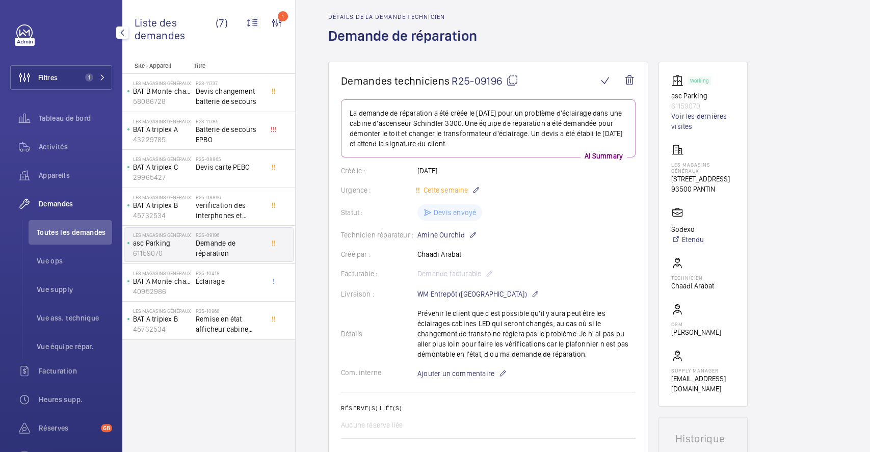
scroll to position [0, 0]
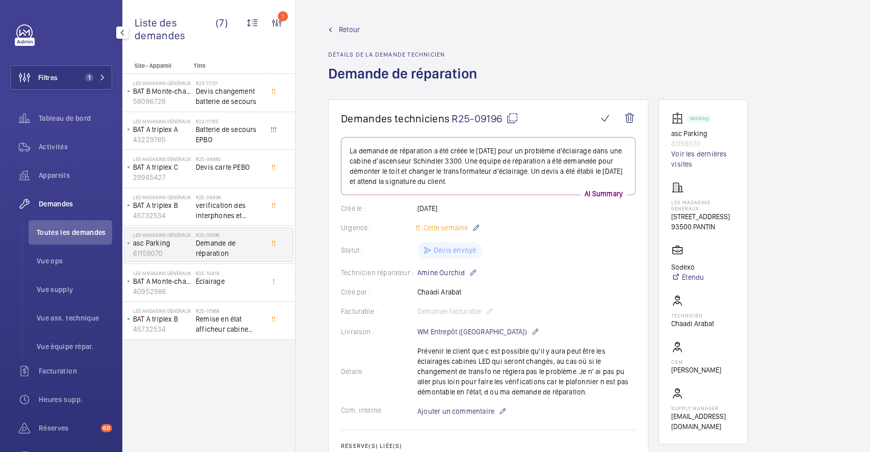
click at [510, 118] on mat-icon at bounding box center [512, 118] width 12 height 12
click at [632, 119] on wm-front-icon-button at bounding box center [629, 118] width 24 height 24
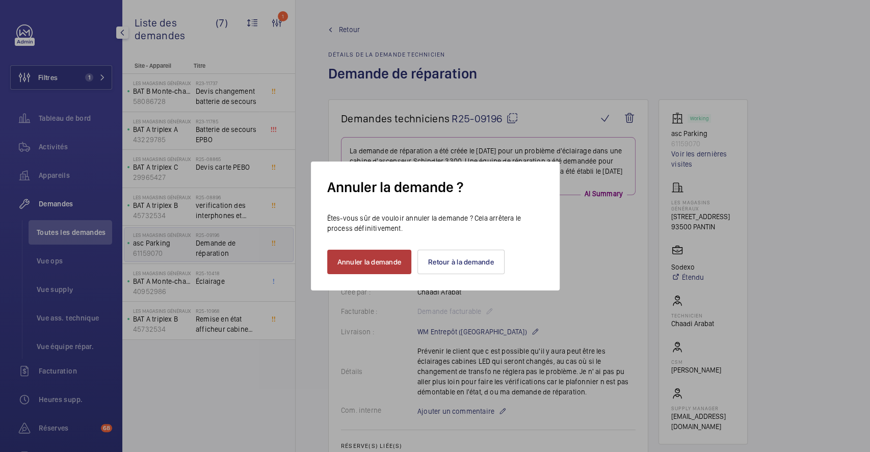
click at [387, 263] on button "Annuler la demande" at bounding box center [369, 262] width 85 height 24
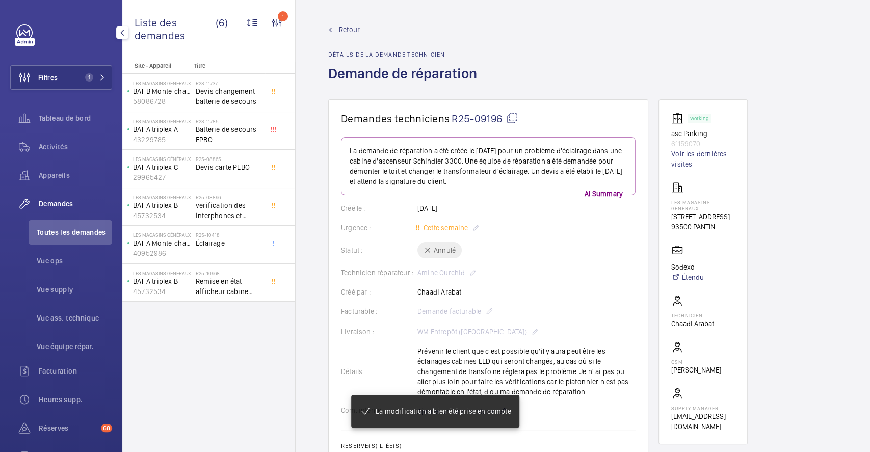
scroll to position [68, 0]
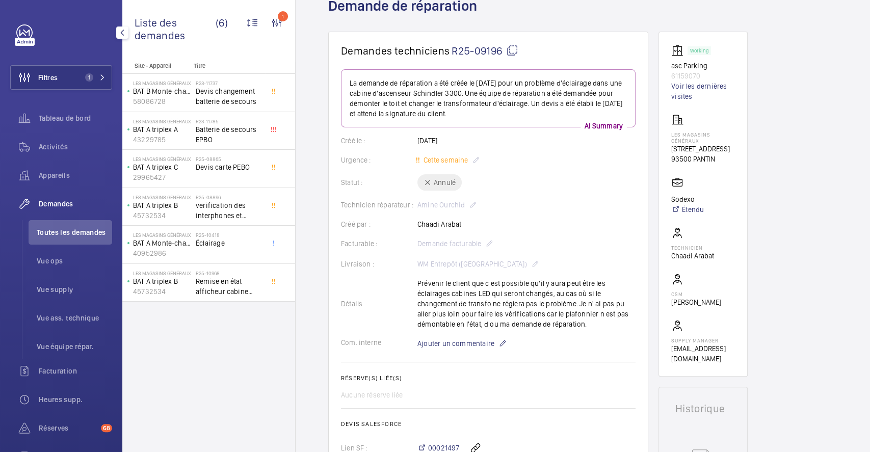
drag, startPoint x: 415, startPoint y: 276, endPoint x: 589, endPoint y: 321, distance: 180.4
click at [589, 321] on wm-front-card-body "La demande de réparation a été créée le 7 juillet 2025 pour un problème d'éclai…" at bounding box center [488, 312] width 294 height 487
copy p "Prévenir le client que c est possible qu'il y aura peut être les éclairages cab…"
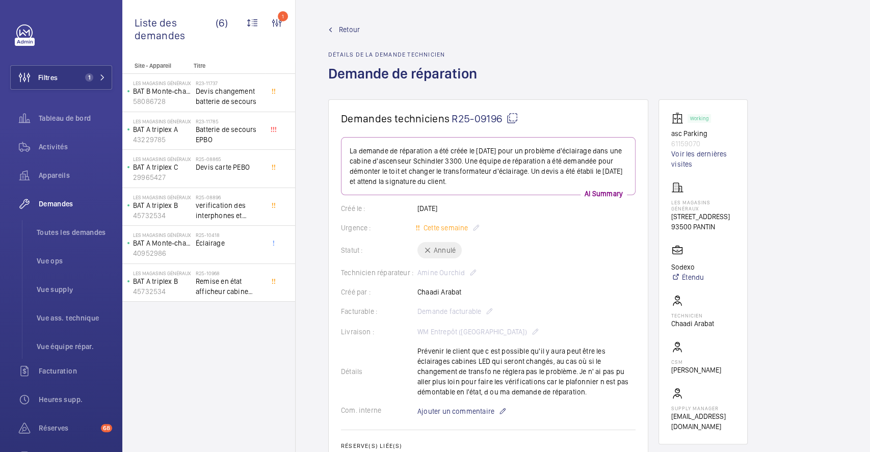
click at [341, 28] on span "Retour" at bounding box center [349, 29] width 21 height 10
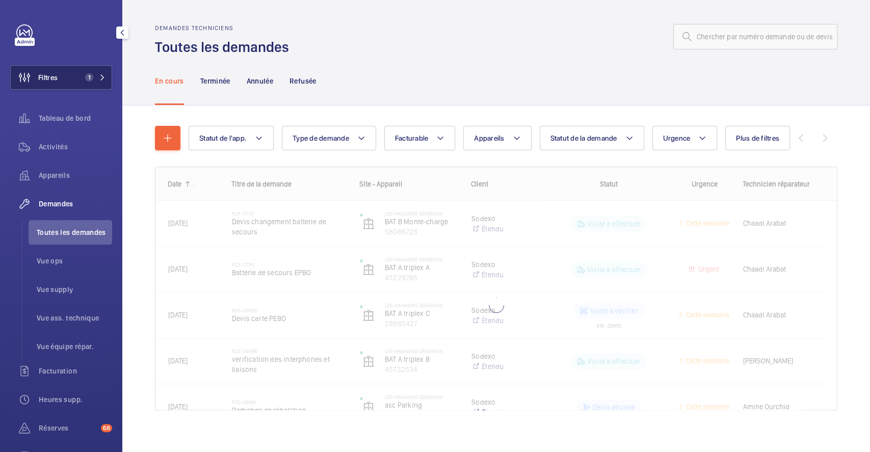
click at [81, 75] on span "1" at bounding box center [87, 77] width 12 height 8
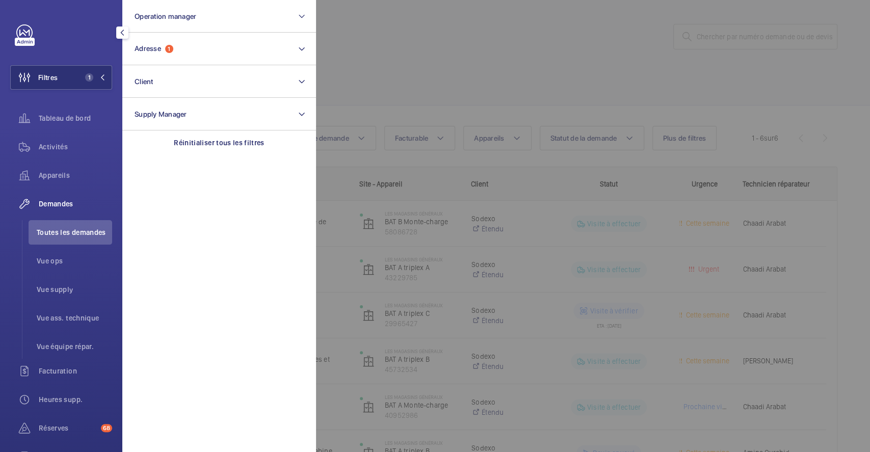
click at [393, 50] on div at bounding box center [751, 226] width 870 height 452
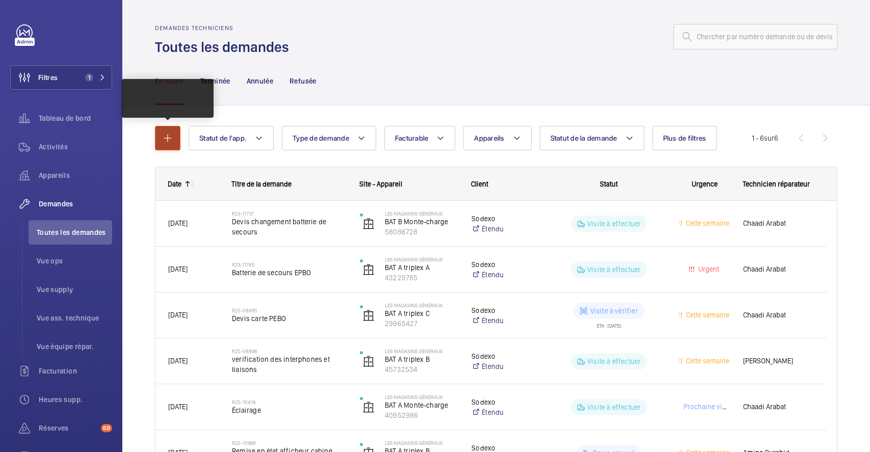
click at [174, 140] on button "button" at bounding box center [167, 138] width 25 height 24
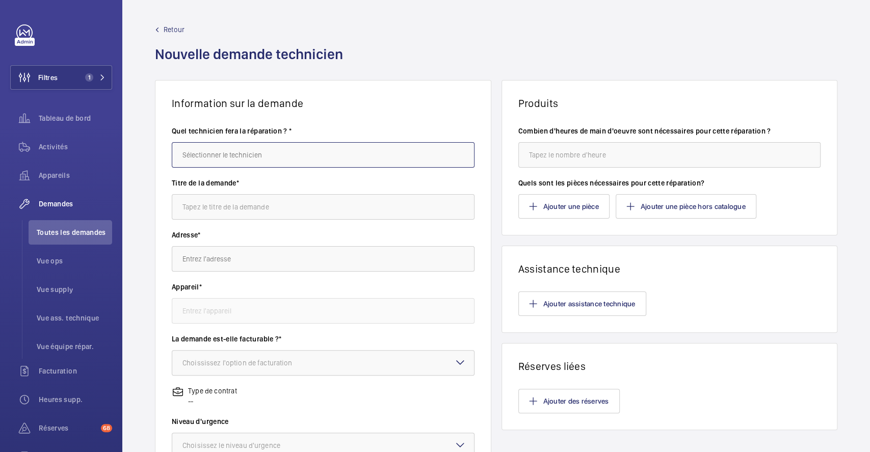
click at [219, 153] on input "text" at bounding box center [323, 154] width 303 height 25
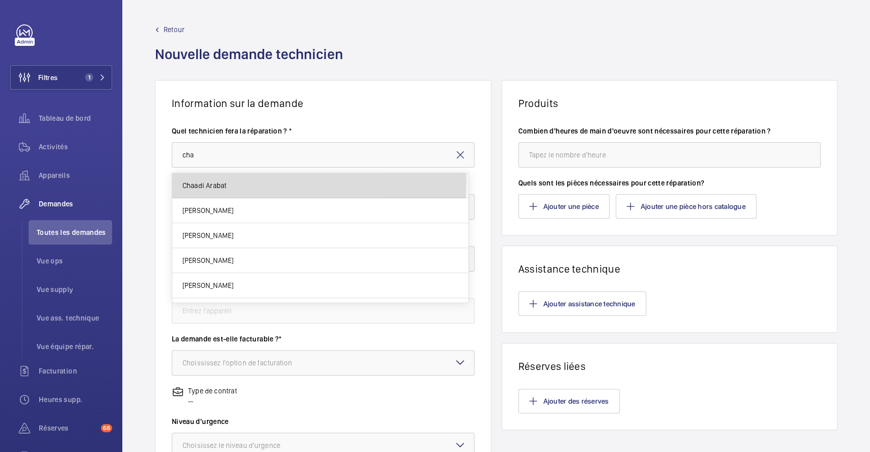
click at [228, 182] on mat-option "Chaadi Arabat" at bounding box center [320, 185] width 296 height 25
type input "Chaadi Arabat"
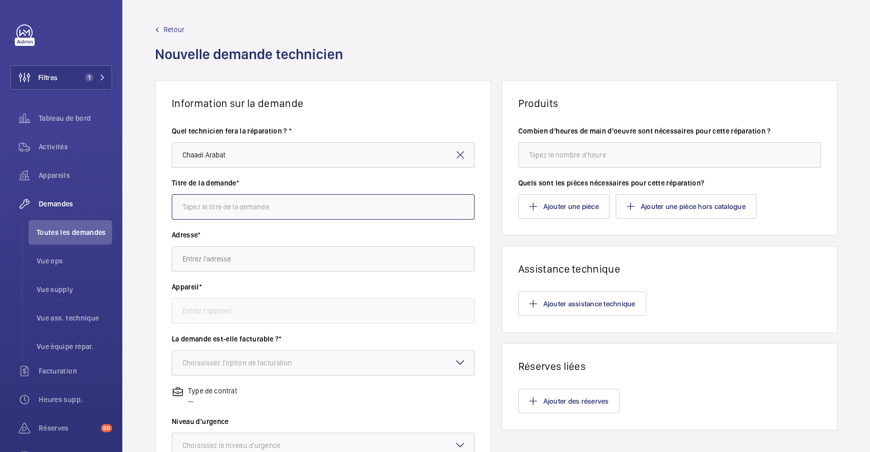
click at [228, 205] on input "text" at bounding box center [323, 206] width 303 height 25
type input "remplacement eclairage"
click at [253, 257] on input "text" at bounding box center [323, 258] width 303 height 25
click at [245, 291] on span "Les Magasins Généraux 1 Rue de l'Ancien Canal, 93500 PANTIN" at bounding box center [250, 289] width 137 height 10
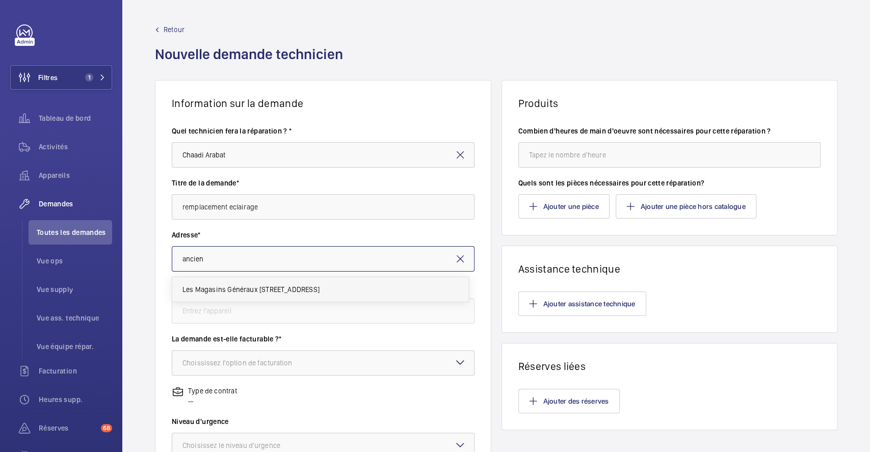
type input "Les Magasins Généraux 1 Rue de l'Ancien Canal, 93500 PANTIN"
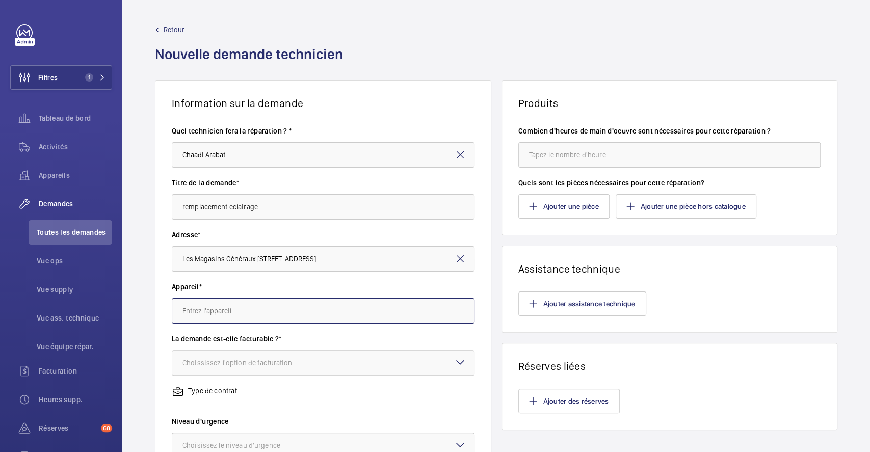
click at [250, 304] on input "text" at bounding box center [323, 310] width 303 height 25
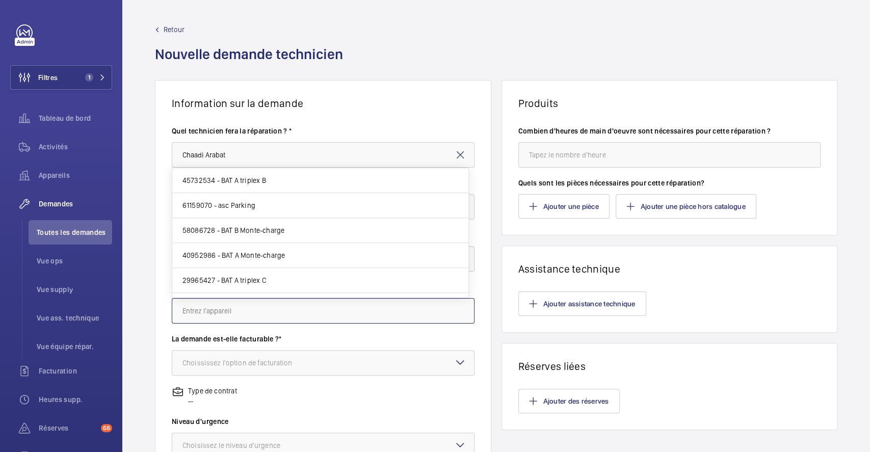
scroll to position [204, 0]
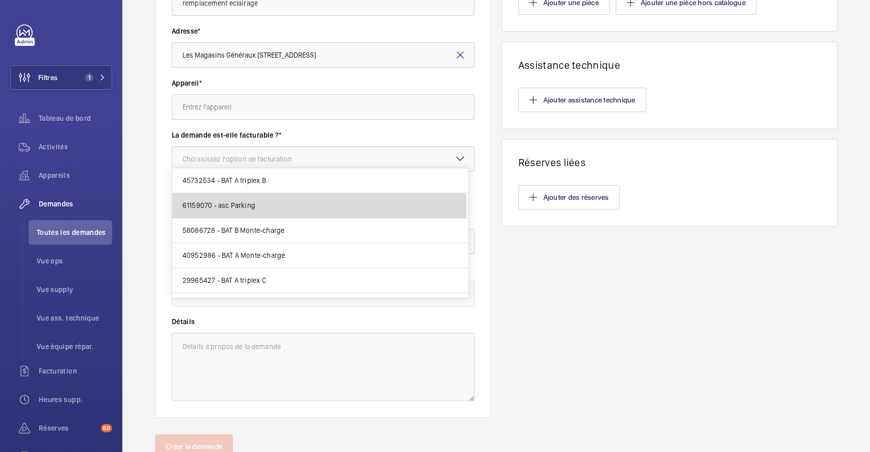
click at [306, 206] on mat-option "61159070 - asc Parking" at bounding box center [320, 205] width 296 height 25
type input "61159070 - asc Parking"
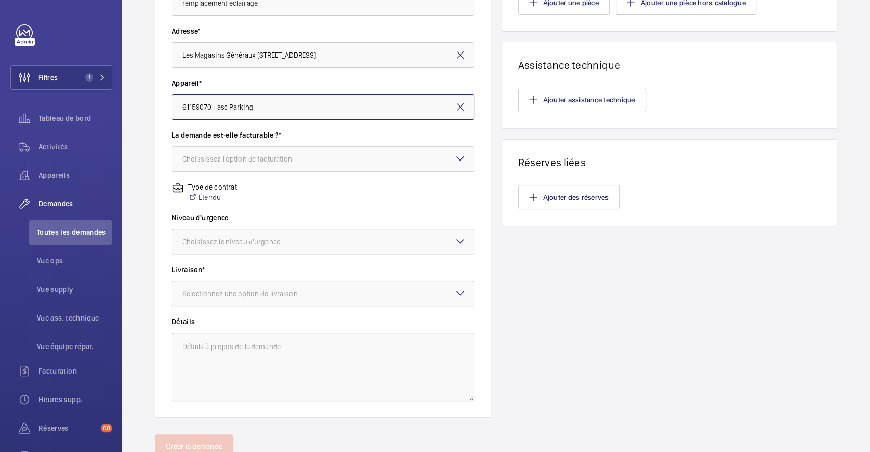
click at [321, 239] on div at bounding box center [323, 241] width 302 height 24
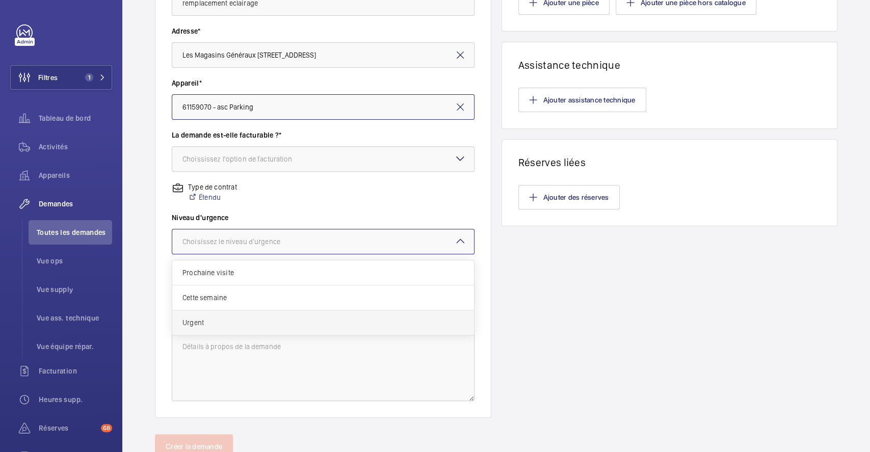
click at [245, 321] on span "Urgent" at bounding box center [322, 322] width 281 height 10
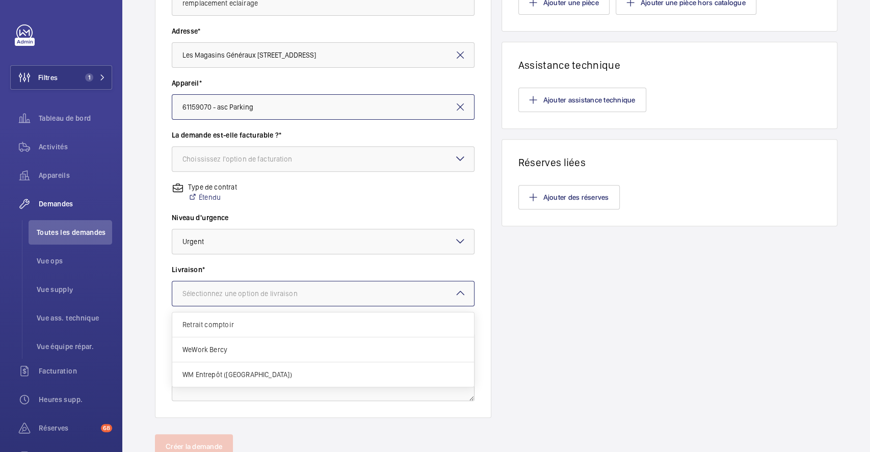
click at [350, 296] on div at bounding box center [323, 293] width 302 height 24
drag, startPoint x: 271, startPoint y: 371, endPoint x: 278, endPoint y: 365, distance: 9.4
click at [269, 371] on span "WM Entrepôt (Nanterre)" at bounding box center [322, 374] width 281 height 10
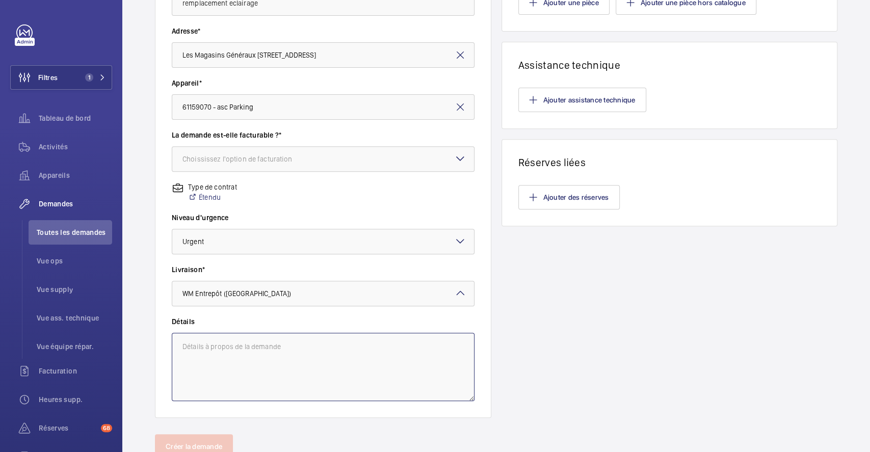
click at [283, 353] on textarea at bounding box center [323, 367] width 303 height 68
paste textarea "Prévenir le client que c est possible qu'il y aura peut être les éclairages cab…"
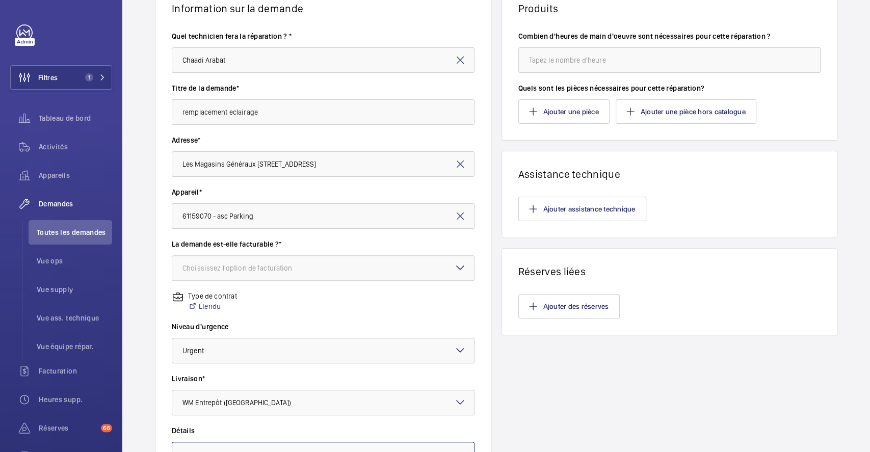
scroll to position [0, 0]
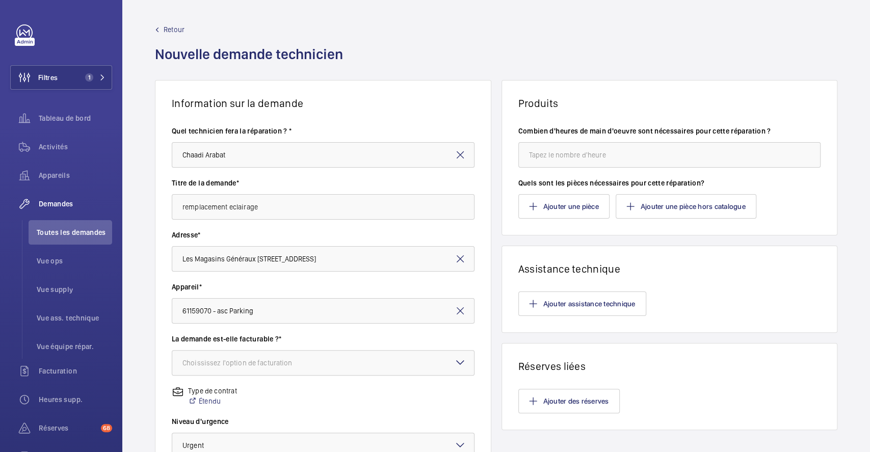
type textarea "Prévenir le client que c est possible qu'il y aura peut être les éclairages cab…"
click at [613, 159] on input "number" at bounding box center [669, 154] width 303 height 25
type input "4"
click at [580, 206] on button "Ajouter une pièce" at bounding box center [563, 206] width 91 height 24
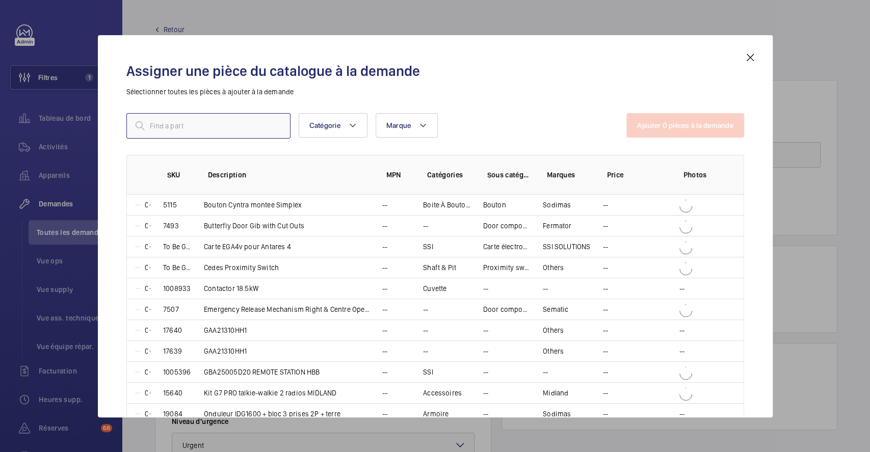
click at [202, 123] on input "text" at bounding box center [208, 125] width 164 height 25
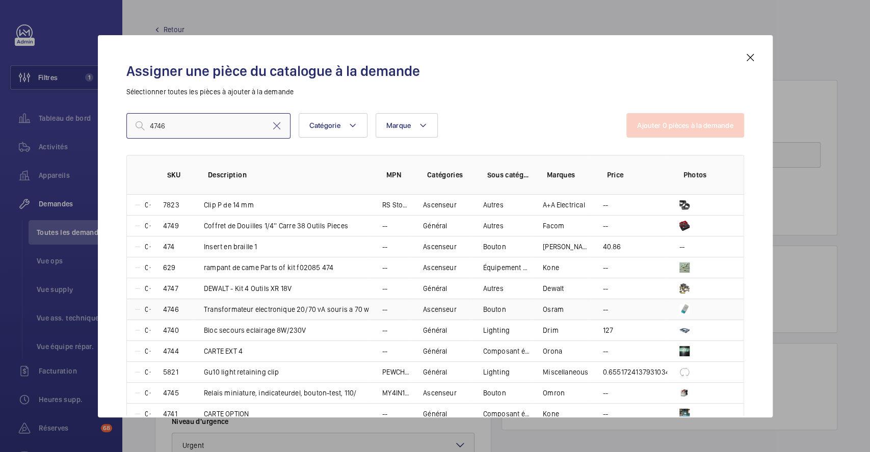
type input "4746"
click at [136, 307] on mat-icon at bounding box center [137, 309] width 8 height 8
click at [639, 304] on td "--" at bounding box center [628, 309] width 76 height 21
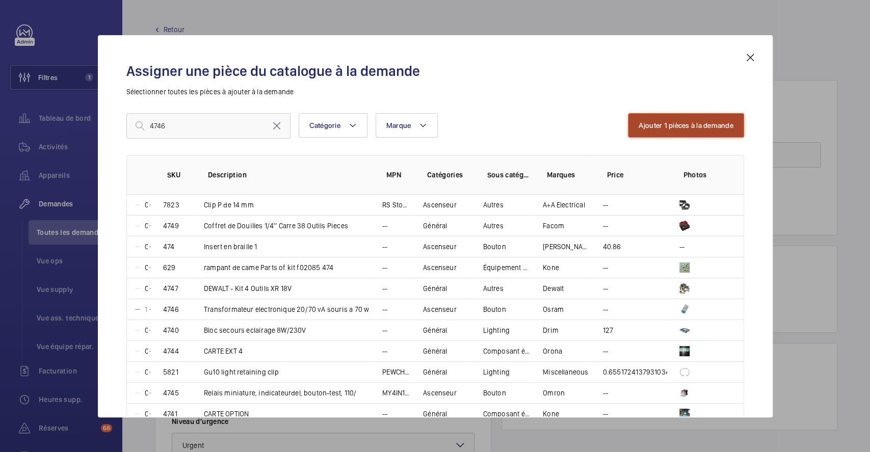
click at [655, 118] on button "Ajouter 1 pièces à la demande" at bounding box center [686, 125] width 116 height 24
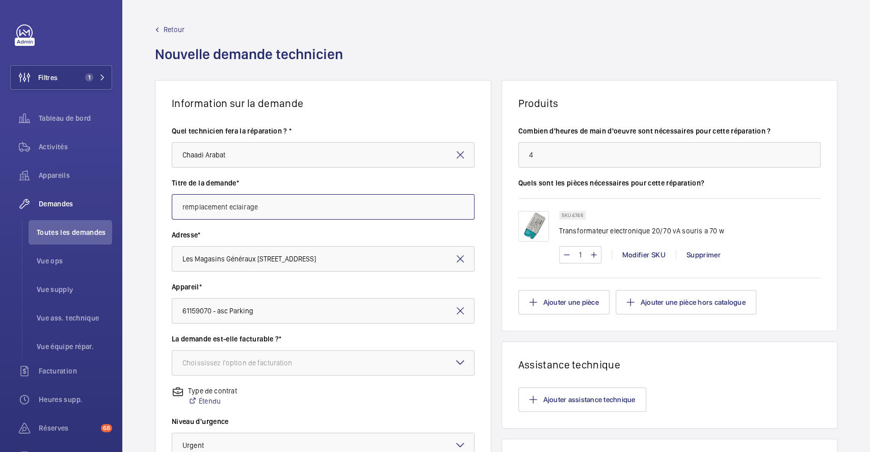
click at [326, 211] on input "remplacement eclairage" at bounding box center [323, 206] width 303 height 25
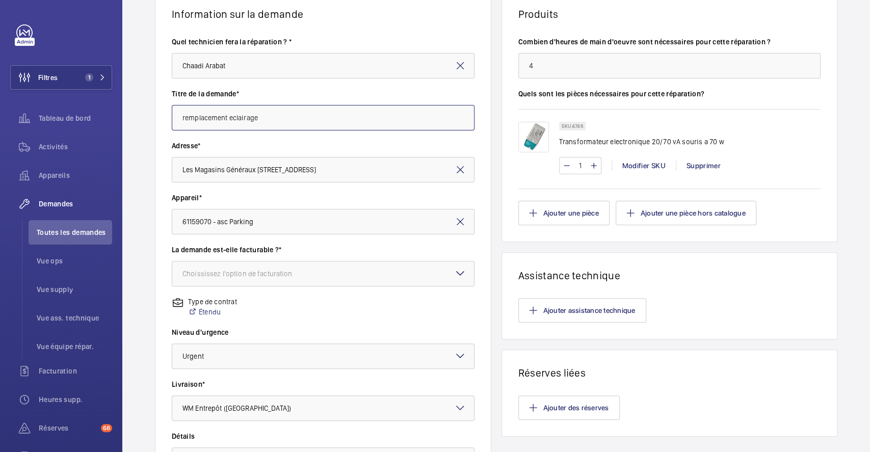
scroll to position [68, 0]
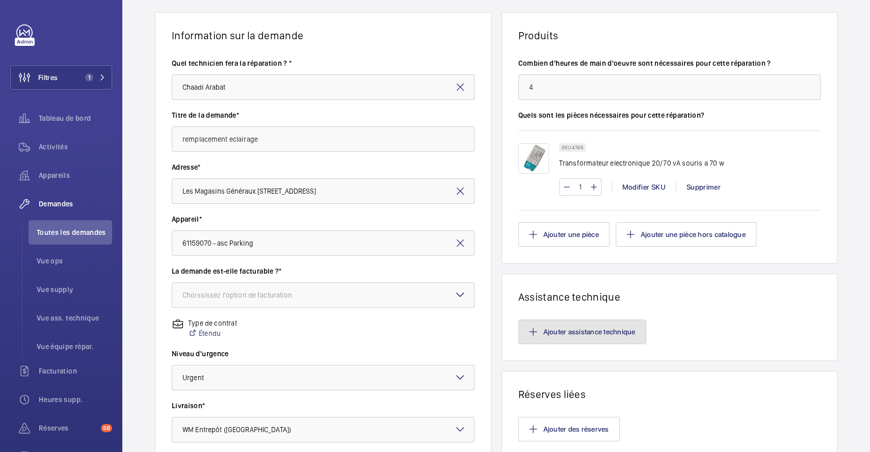
click at [607, 333] on button "Ajouter assistance technique" at bounding box center [582, 331] width 128 height 24
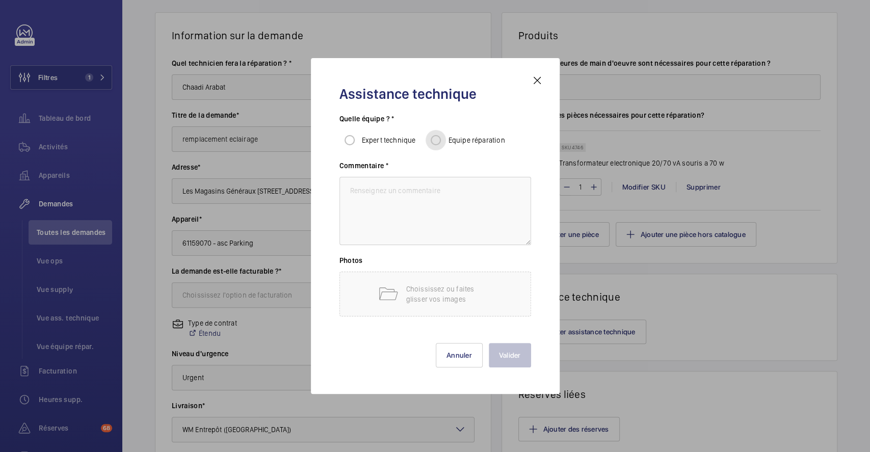
click at [439, 142] on input "Equipe réparation" at bounding box center [435, 140] width 20 height 20
radio input "true"
click at [436, 188] on textarea at bounding box center [435, 211] width 192 height 68
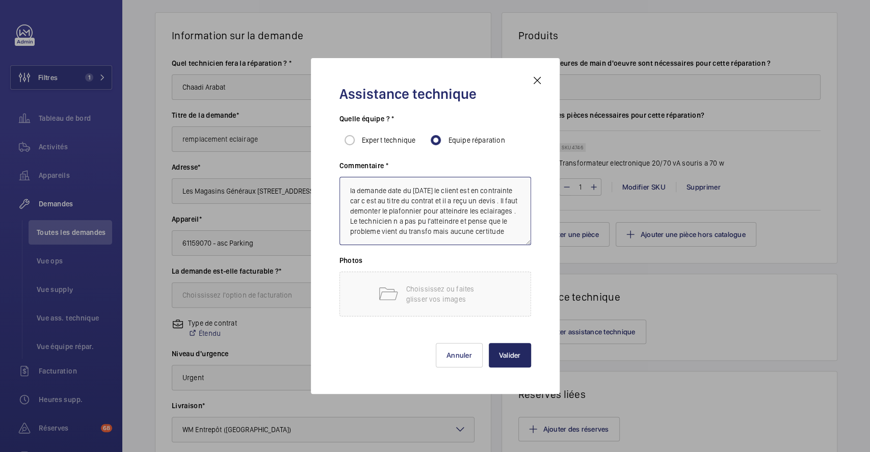
type textarea "la demande date du 7 juillet le client est en contrainte car c est au titre du …"
click at [498, 352] on button "Valider" at bounding box center [510, 355] width 42 height 24
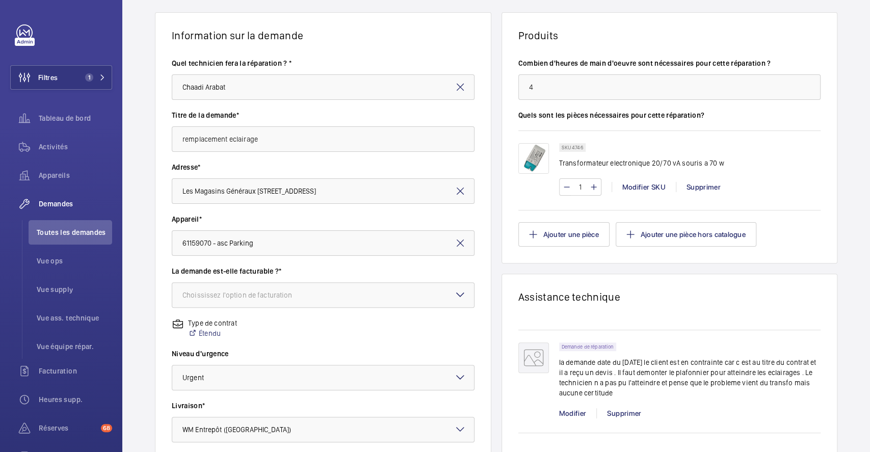
click at [454, 299] on mat-icon at bounding box center [460, 294] width 12 height 12
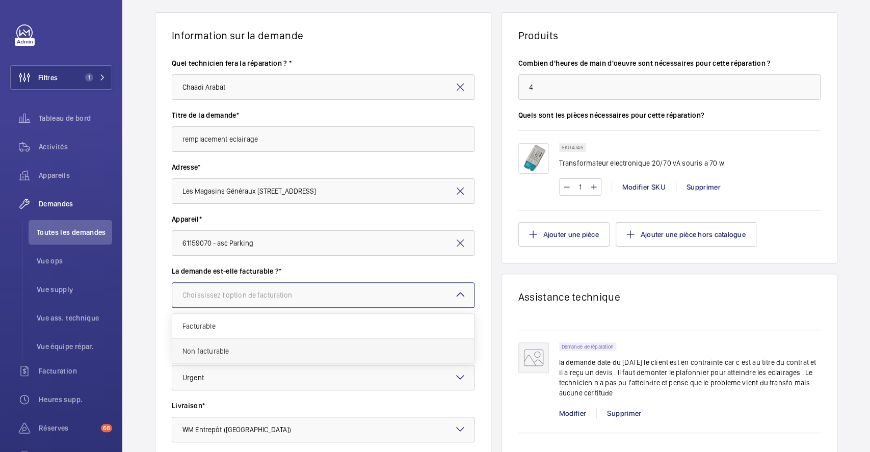
click at [232, 353] on span "Non facturable" at bounding box center [322, 351] width 281 height 10
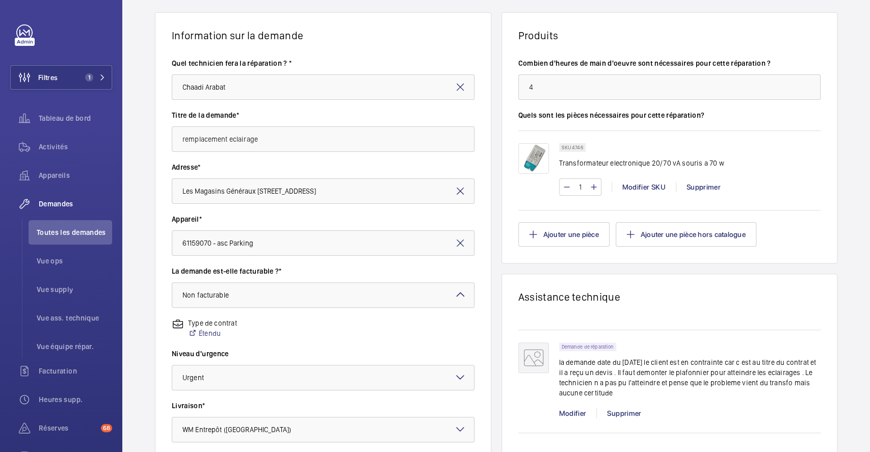
scroll to position [248, 0]
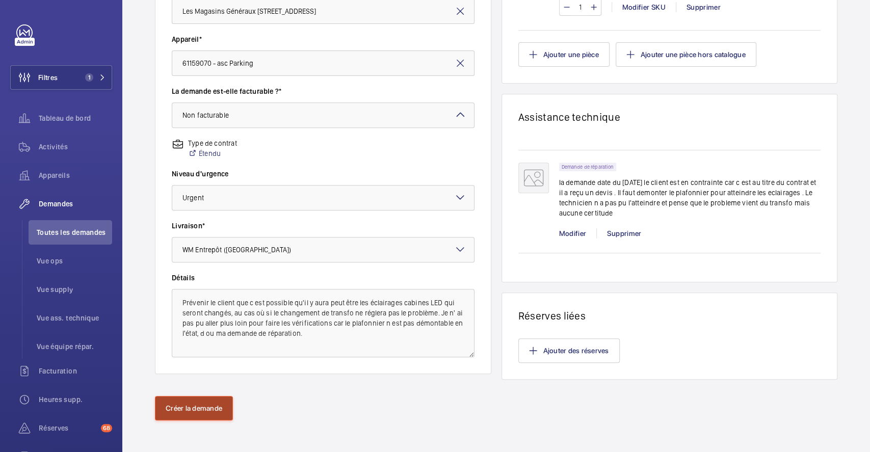
drag, startPoint x: 217, startPoint y: 411, endPoint x: 495, endPoint y: 341, distance: 286.8
click at [218, 410] on button "Créer la demande" at bounding box center [194, 408] width 78 height 24
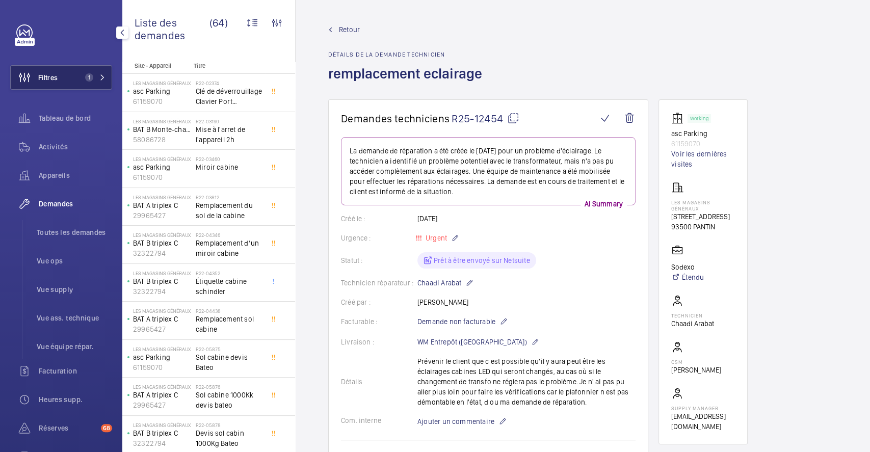
click at [58, 74] on span "Filtres" at bounding box center [47, 77] width 19 height 10
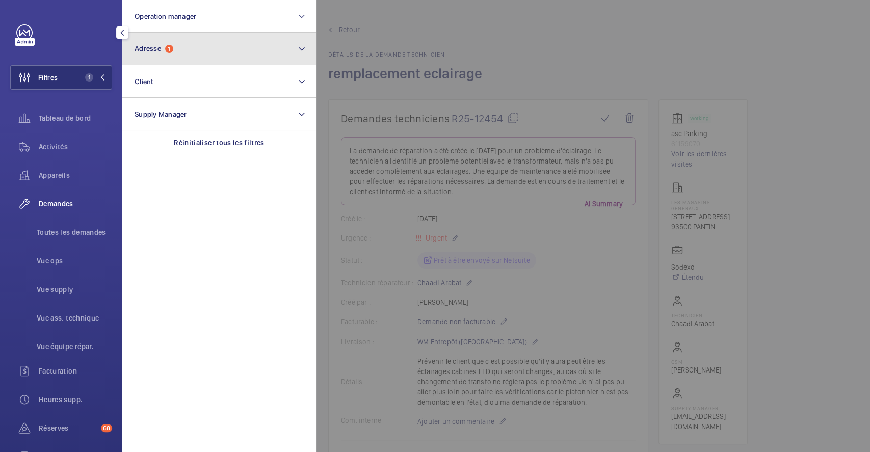
click at [199, 47] on button "Adresse 1" at bounding box center [219, 49] width 194 height 33
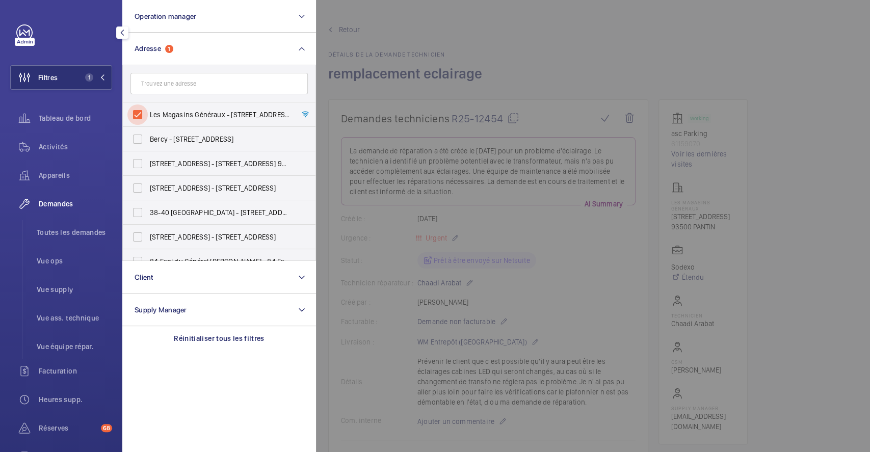
drag, startPoint x: 142, startPoint y: 114, endPoint x: 116, endPoint y: 98, distance: 30.4
click at [142, 114] on input "Les Magasins Généraux - 1 Rue de l'Ancien Canal, PANTIN 93500" at bounding box center [137, 114] width 20 height 20
checkbox input "false"
click at [59, 75] on button "Filtres" at bounding box center [61, 77] width 102 height 24
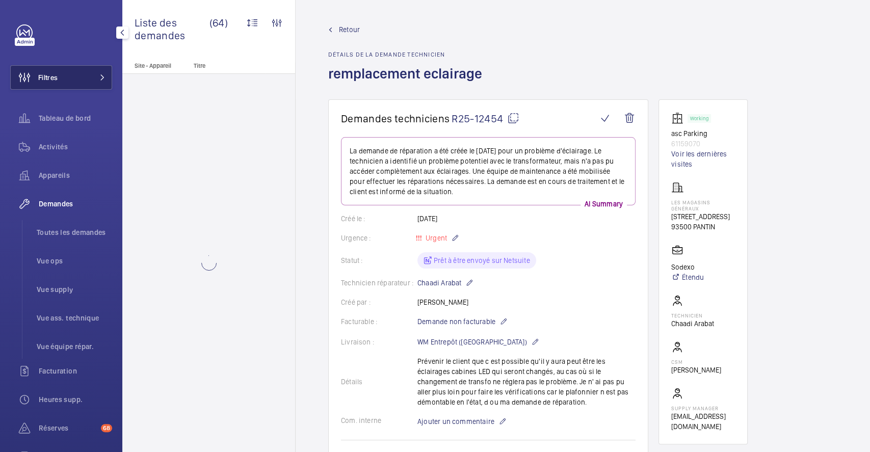
click at [54, 75] on span "Filtres" at bounding box center [47, 77] width 19 height 10
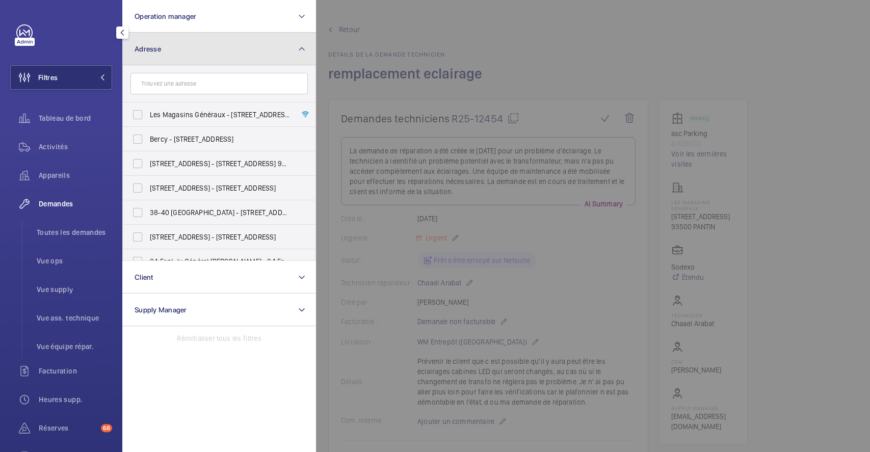
click at [170, 47] on button "Adresse" at bounding box center [219, 49] width 194 height 33
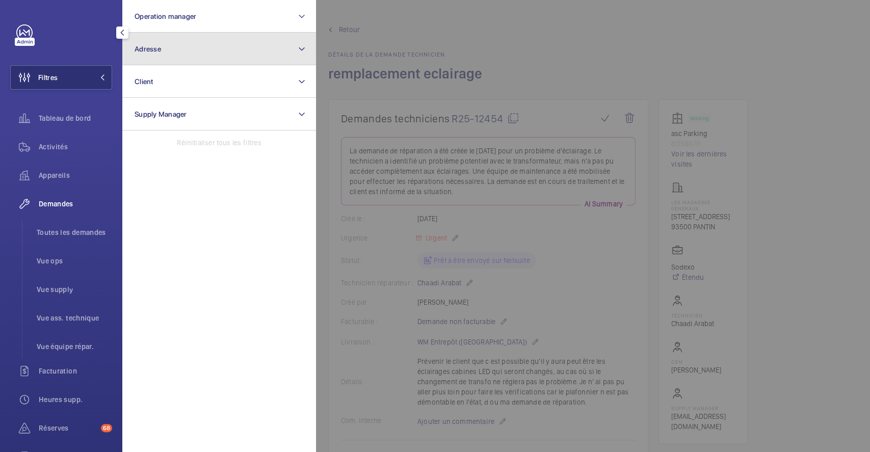
click at [171, 48] on button "Adresse" at bounding box center [219, 49] width 194 height 33
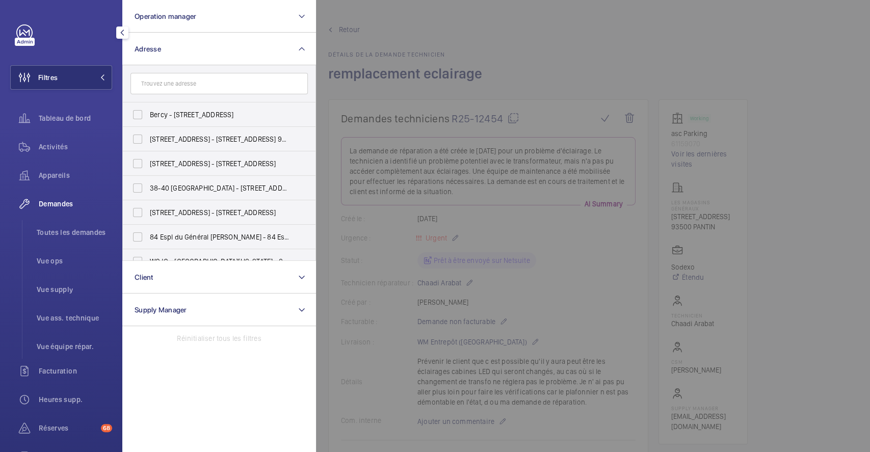
click at [175, 87] on input "text" at bounding box center [218, 83] width 177 height 21
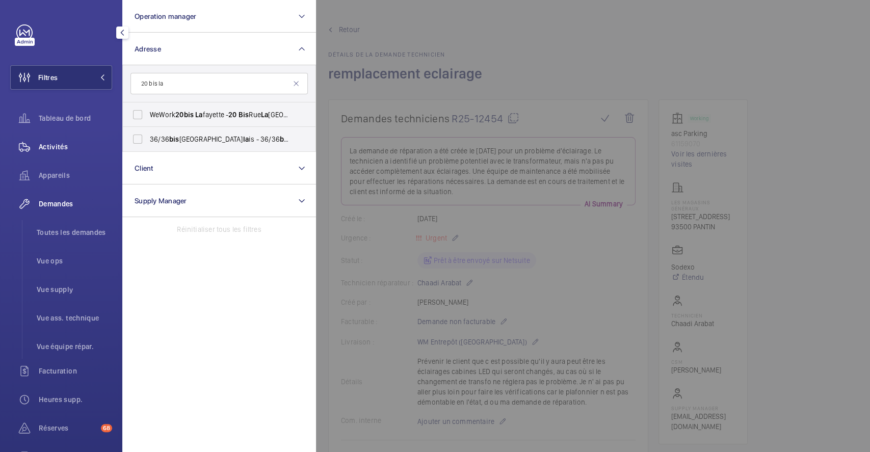
type input "20 bis la"
drag, startPoint x: 54, startPoint y: 144, endPoint x: 137, endPoint y: 117, distance: 87.5
click at [55, 144] on span "Activités" at bounding box center [75, 147] width 73 height 10
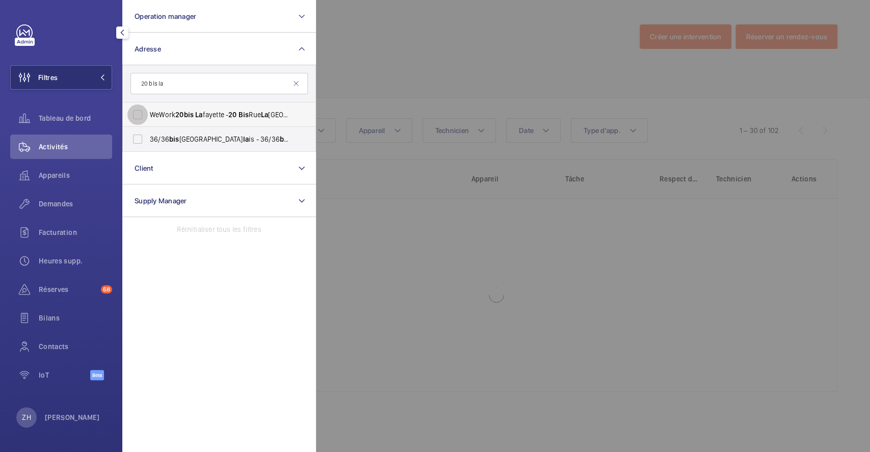
click at [141, 113] on input "WeWork 20 bis La fayette - 20 Bis Rue La Fayette, PARIS 75009" at bounding box center [137, 114] width 20 height 20
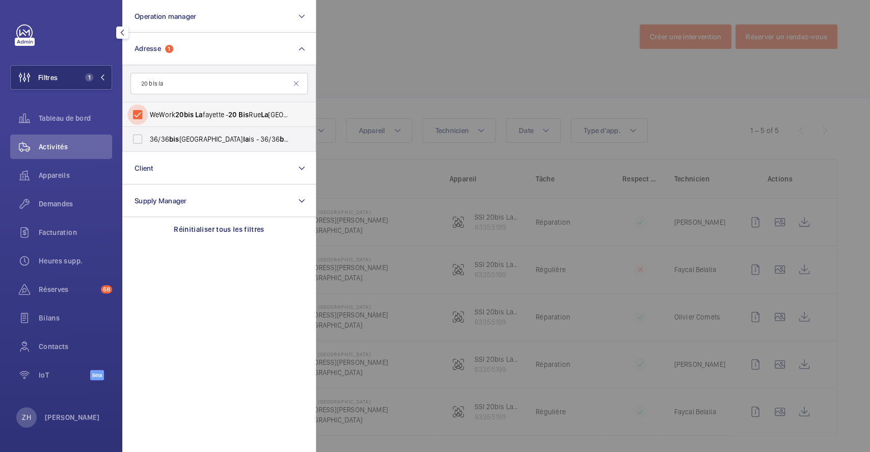
click at [133, 113] on input "WeWork 20 bis La fayette - 20 Bis Rue La Fayette, PARIS 75009" at bounding box center [137, 114] width 20 height 20
checkbox input "false"
click at [198, 87] on input "20 bis la" at bounding box center [218, 83] width 177 height 21
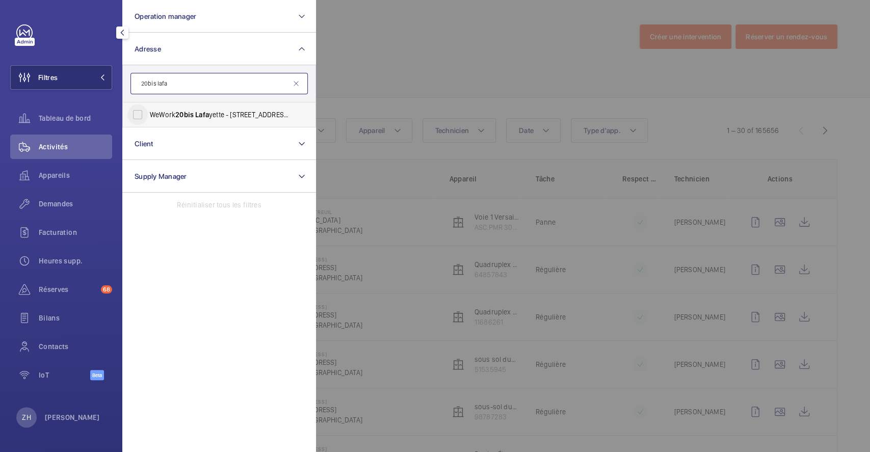
type input "20bis lafa"
click at [140, 115] on input "WeWork 20bis Lafa yette - 20 Bis Rue La Fayette, PARIS 75009" at bounding box center [137, 114] width 20 height 20
checkbox input "false"
click at [176, 85] on input "20bis lafa" at bounding box center [218, 83] width 177 height 21
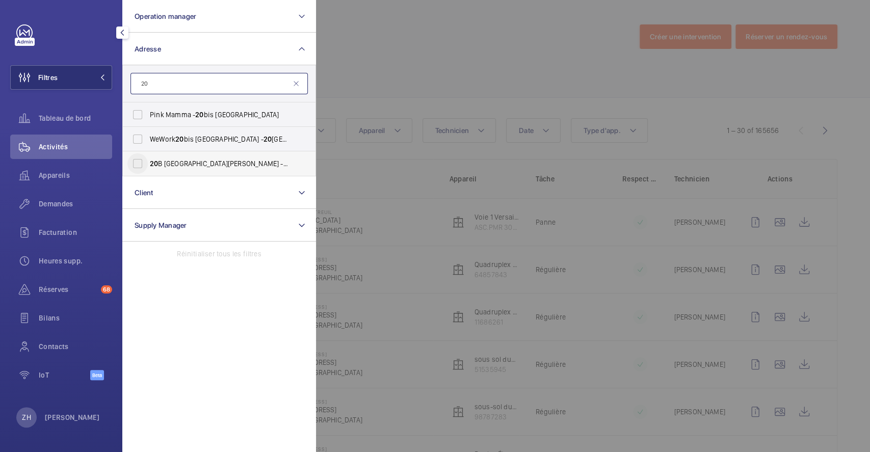
type input "20"
click at [138, 165] on input "20 B Rue la Fayette - 20 B Rue la Fayette, 75009 PARIS, PARIS 75009" at bounding box center [137, 163] width 20 height 20
checkbox input "true"
click at [413, 36] on div at bounding box center [751, 226] width 870 height 452
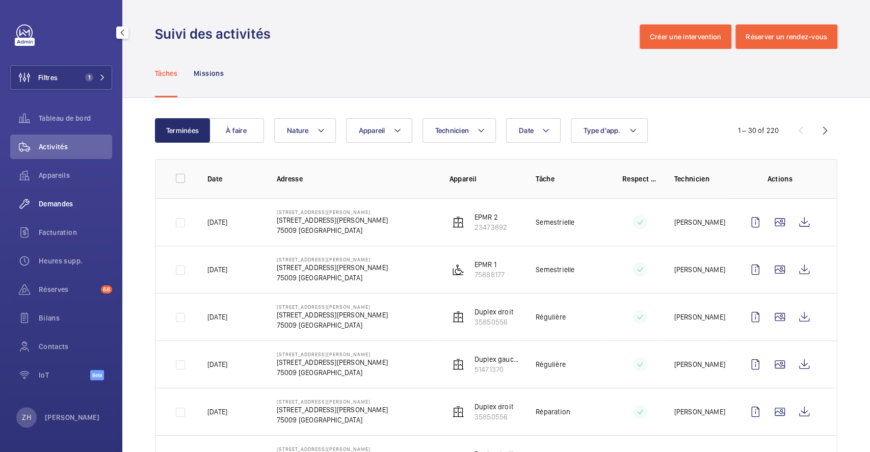
click at [53, 204] on span "Demandes" at bounding box center [75, 204] width 73 height 10
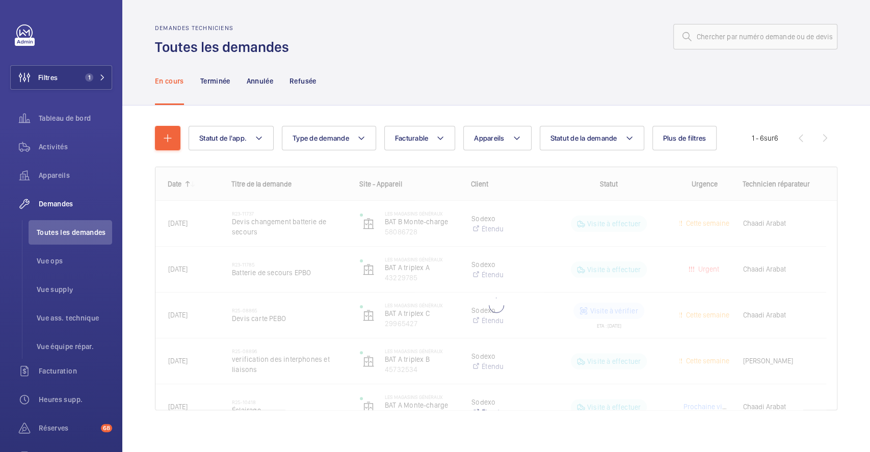
scroll to position [7, 0]
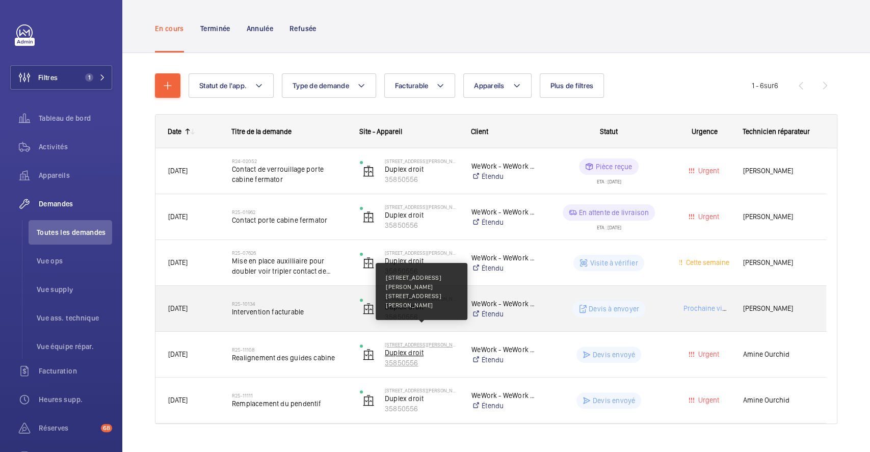
scroll to position [73, 0]
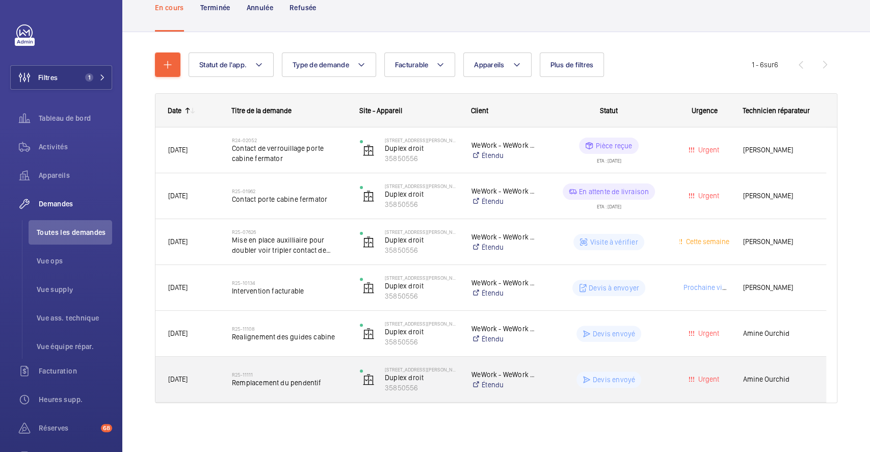
click at [329, 359] on div "R25-11111 Remplacement du pendentif" at bounding box center [283, 380] width 127 height 46
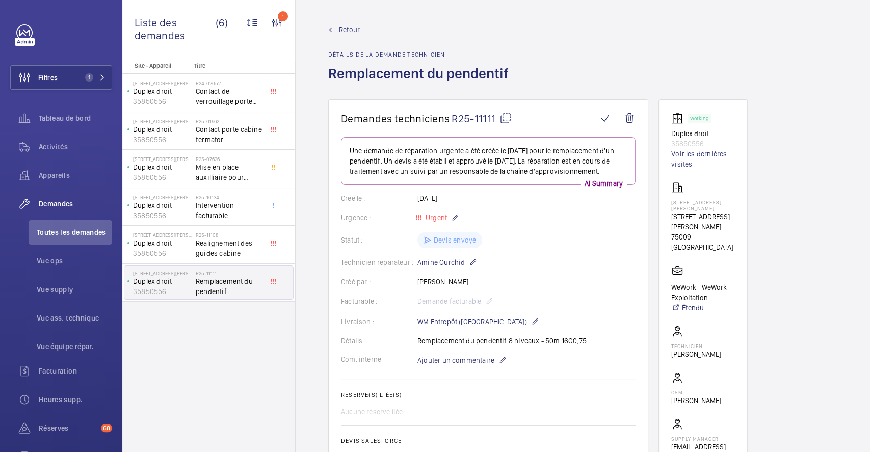
click at [504, 119] on mat-icon at bounding box center [505, 118] width 12 height 12
click at [75, 75] on button "Filtres 1" at bounding box center [61, 77] width 102 height 24
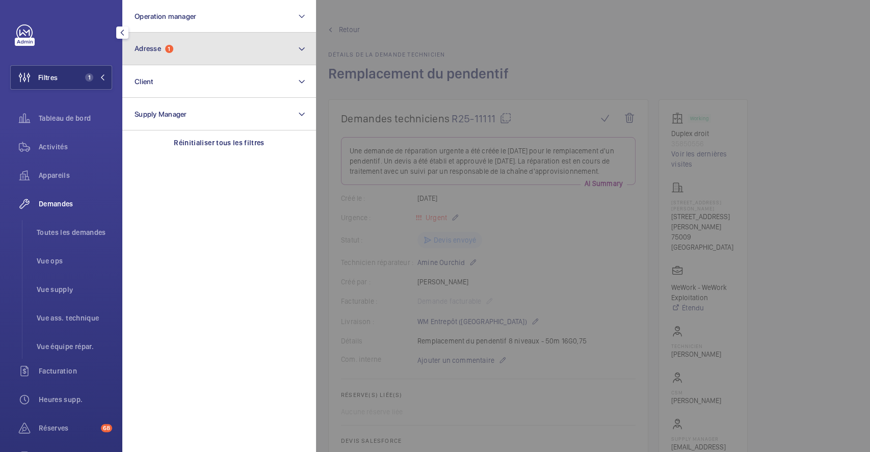
click at [229, 59] on button "Adresse 1" at bounding box center [219, 49] width 194 height 33
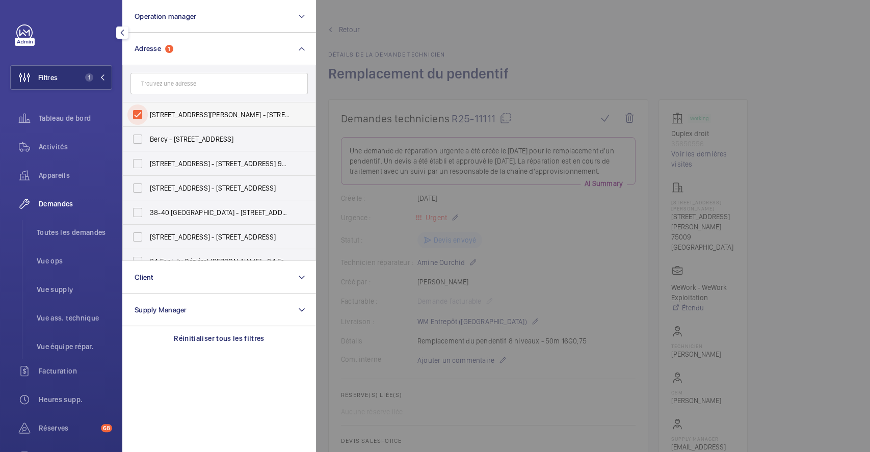
drag, startPoint x: 139, startPoint y: 112, endPoint x: 136, endPoint y: 105, distance: 7.3
click at [139, 112] on input "20B Rue la Fayette - 20B Rue la Fayette, 75009 PARIS, PARIS 75009" at bounding box center [137, 114] width 20 height 20
checkbox input "false"
click at [45, 74] on span "Filtres" at bounding box center [47, 77] width 19 height 10
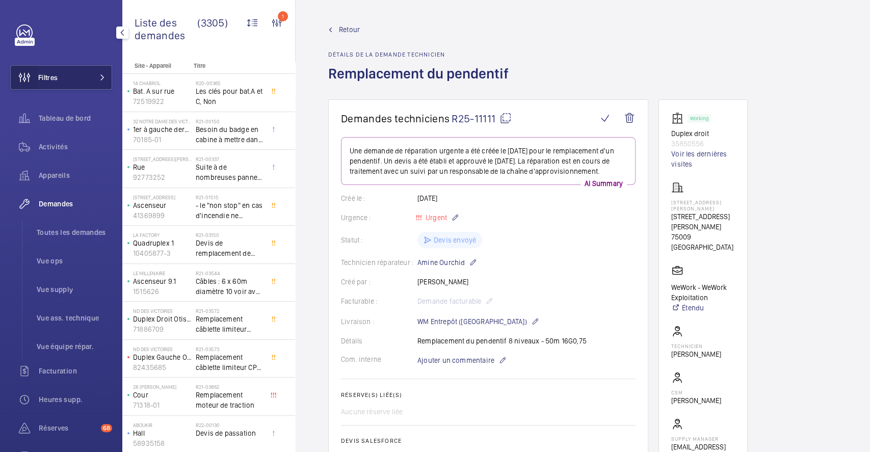
click at [29, 82] on wm-front-icon-button at bounding box center [25, 77] width 28 height 24
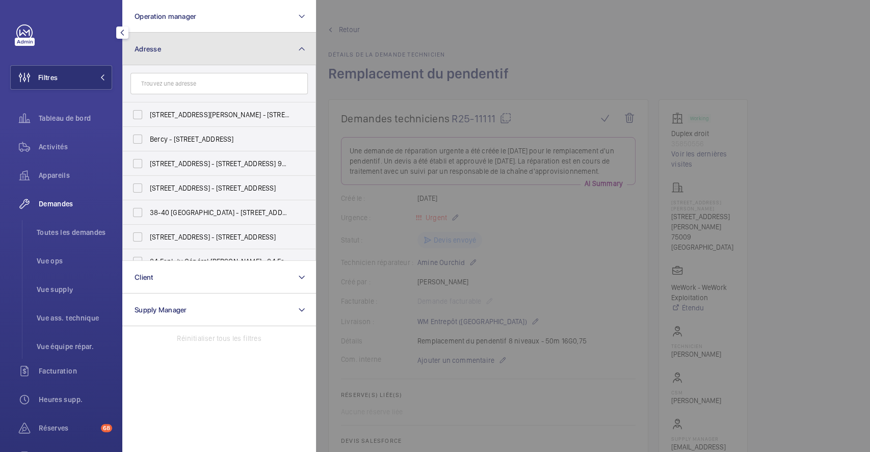
click at [192, 49] on button "Adresse" at bounding box center [219, 49] width 194 height 33
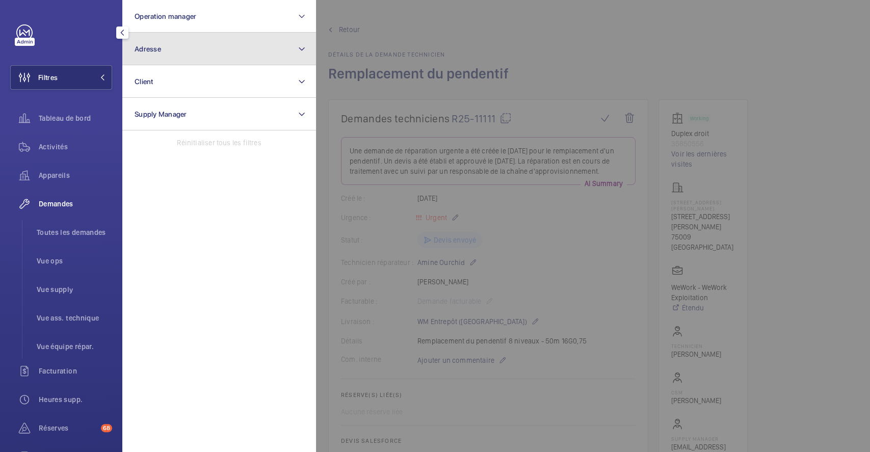
click at [192, 49] on button "Adresse" at bounding box center [219, 49] width 194 height 33
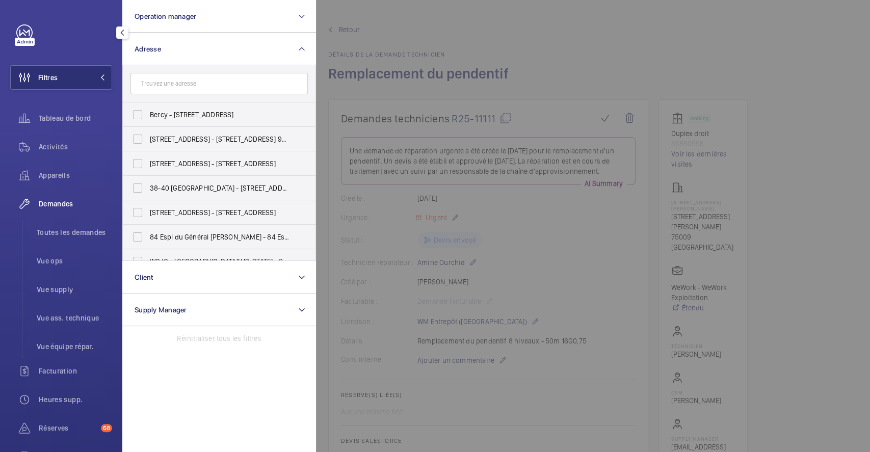
click at [181, 84] on input "text" at bounding box center [218, 83] width 177 height 21
type input "c"
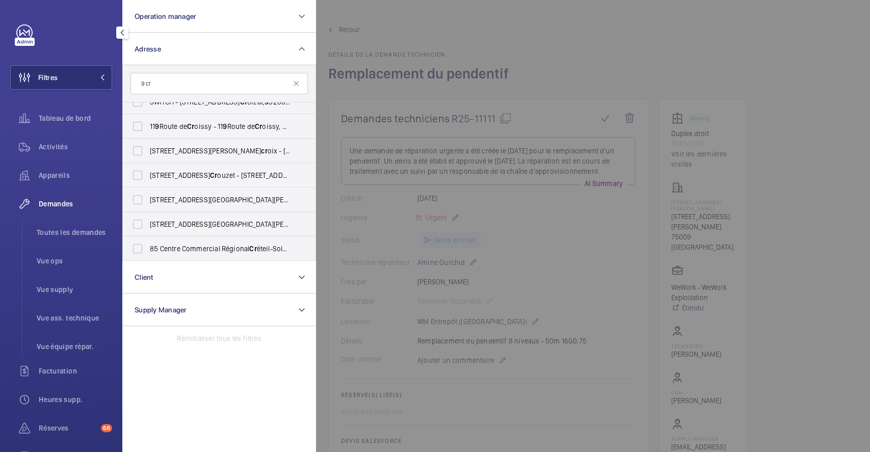
scroll to position [86, 0]
type input "9 cr"
click at [735, 40] on div at bounding box center [751, 226] width 870 height 452
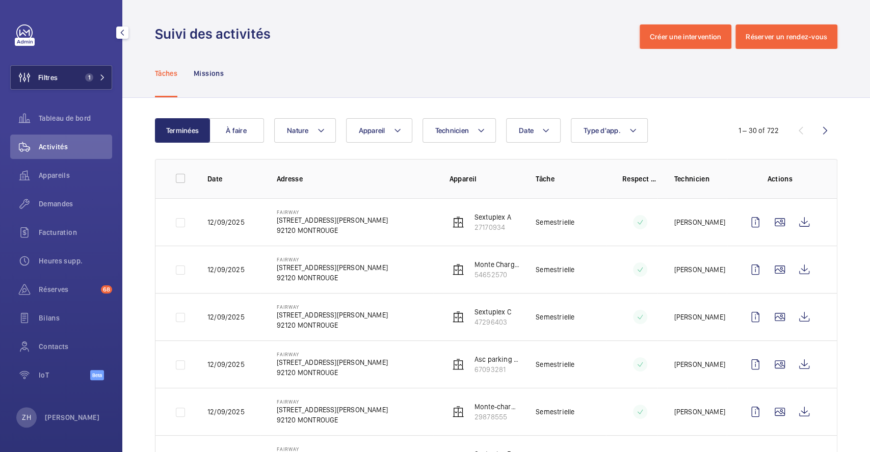
click at [70, 71] on button "Filtres 1" at bounding box center [61, 77] width 102 height 24
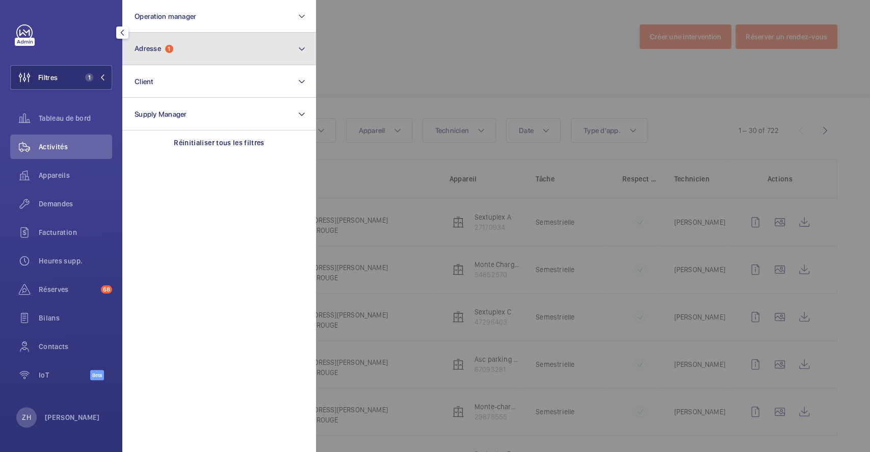
click at [188, 58] on button "Adresse 1" at bounding box center [219, 49] width 194 height 33
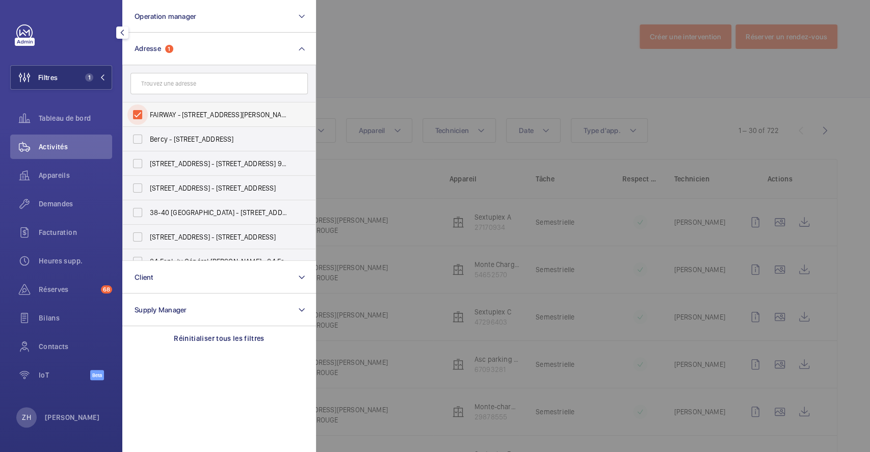
click at [141, 108] on input "FAIRWAY - [STREET_ADDRESS][PERSON_NAME]" at bounding box center [137, 114] width 20 height 20
checkbox input "false"
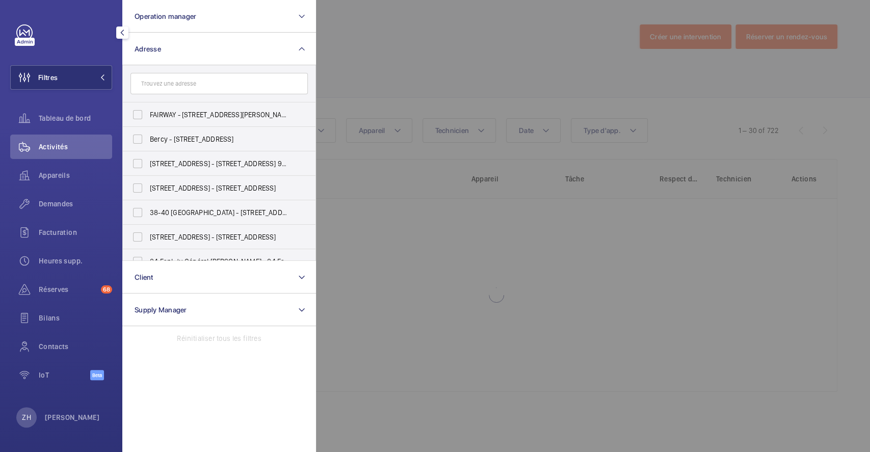
click at [399, 71] on div at bounding box center [751, 226] width 870 height 452
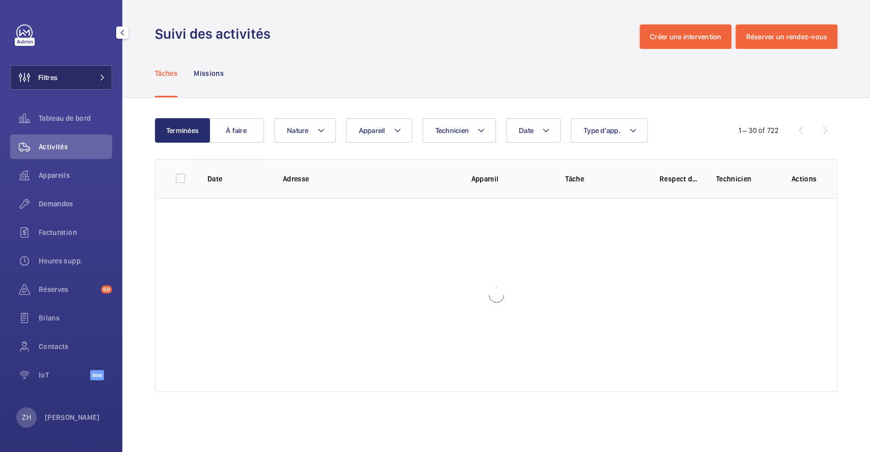
drag, startPoint x: 59, startPoint y: 75, endPoint x: 65, endPoint y: 74, distance: 6.6
click at [61, 74] on button "Filtres" at bounding box center [61, 77] width 102 height 24
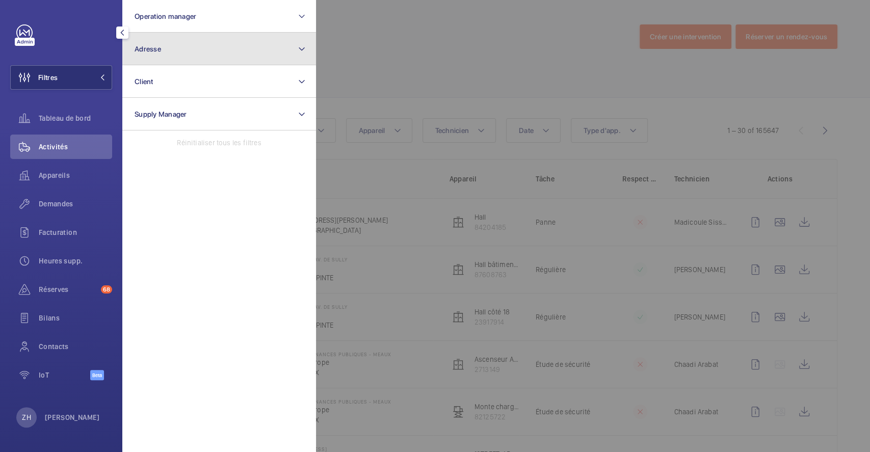
click at [193, 52] on button "Adresse" at bounding box center [219, 49] width 194 height 33
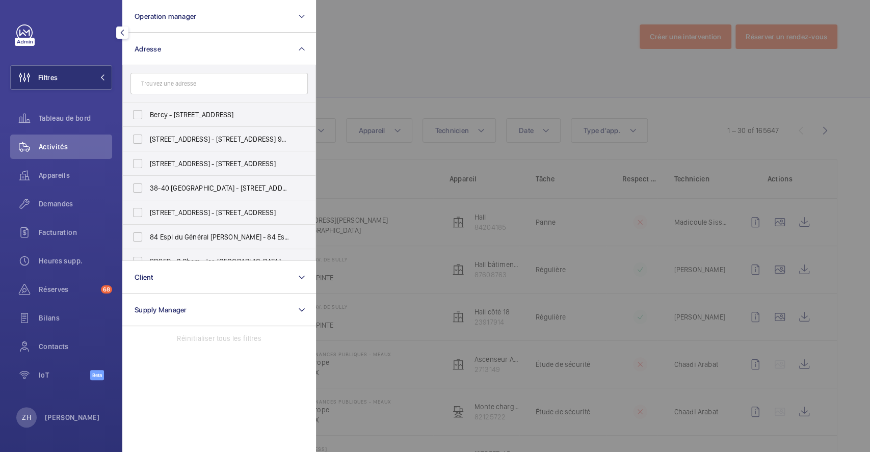
click at [196, 82] on input "text" at bounding box center [218, 83] width 177 height 21
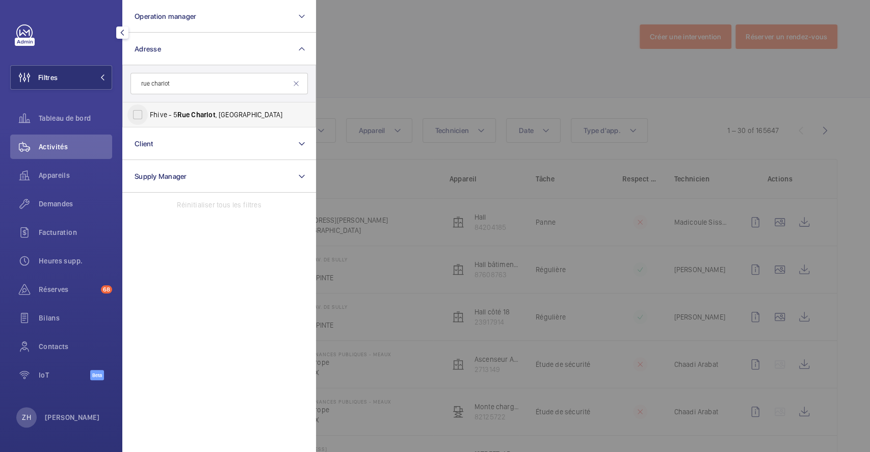
type input "rue charlot"
click at [138, 118] on input "Fhive - [STREET_ADDRESS]" at bounding box center [137, 114] width 20 height 20
checkbox input "true"
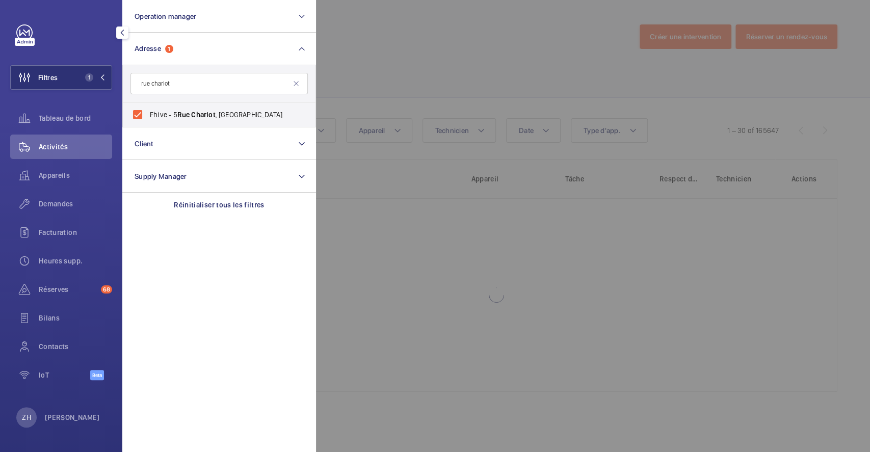
click at [373, 85] on div at bounding box center [751, 226] width 870 height 452
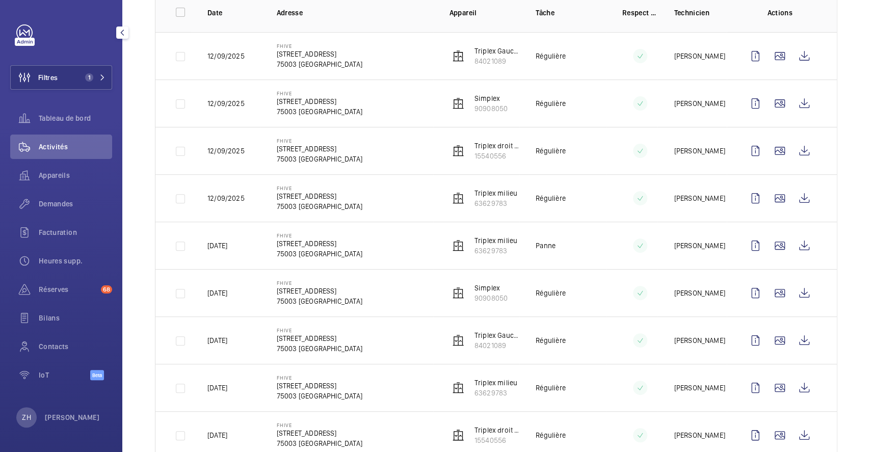
scroll to position [204, 0]
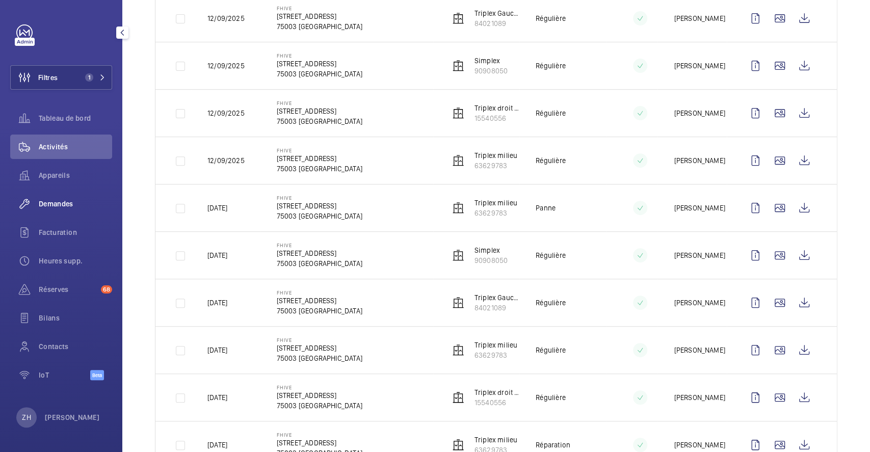
click at [69, 201] on span "Demandes" at bounding box center [75, 204] width 73 height 10
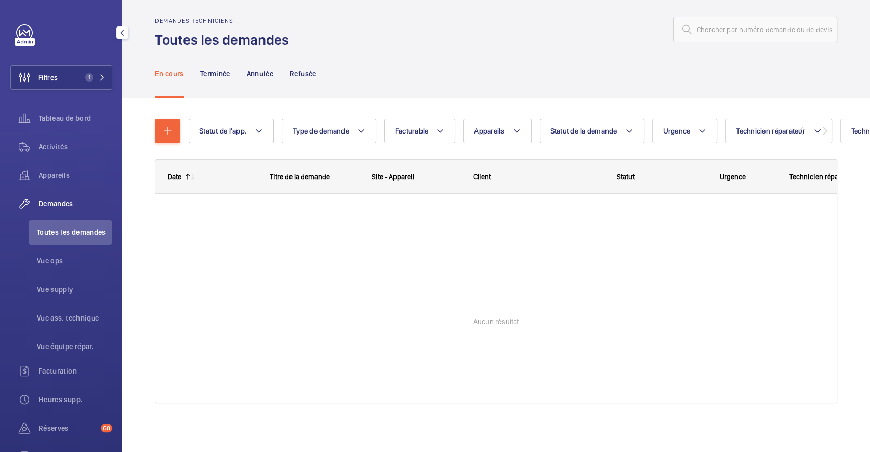
scroll to position [7, 0]
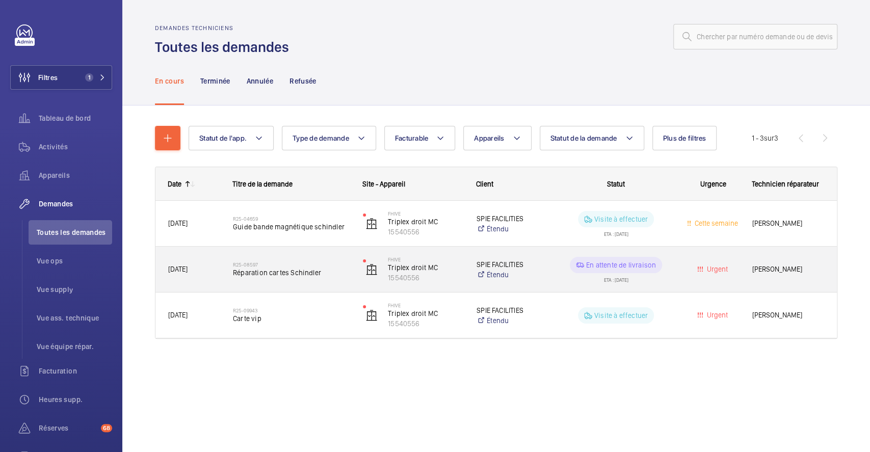
click at [341, 271] on span "Réparation cartes Schindler" at bounding box center [291, 272] width 117 height 10
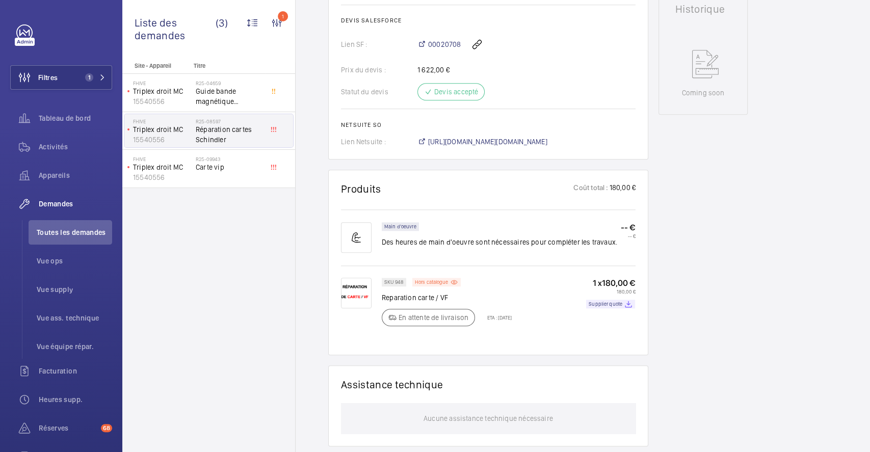
scroll to position [475, 0]
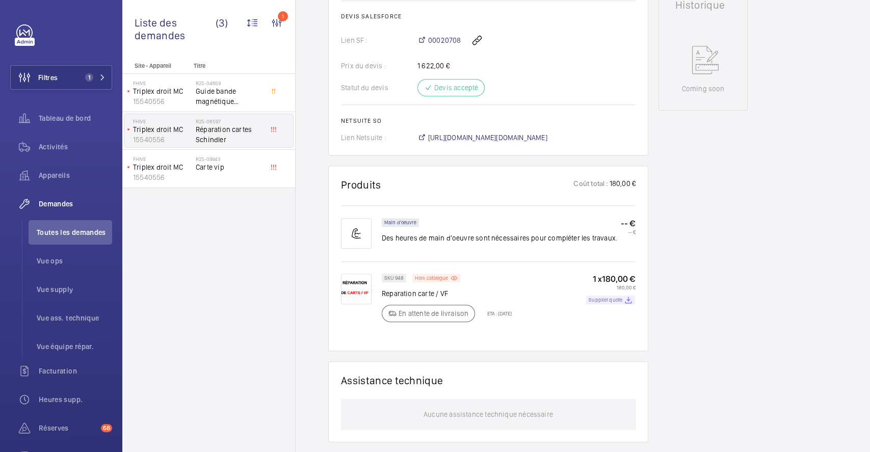
click at [602, 302] on p "Supplier quote" at bounding box center [605, 300] width 34 height 4
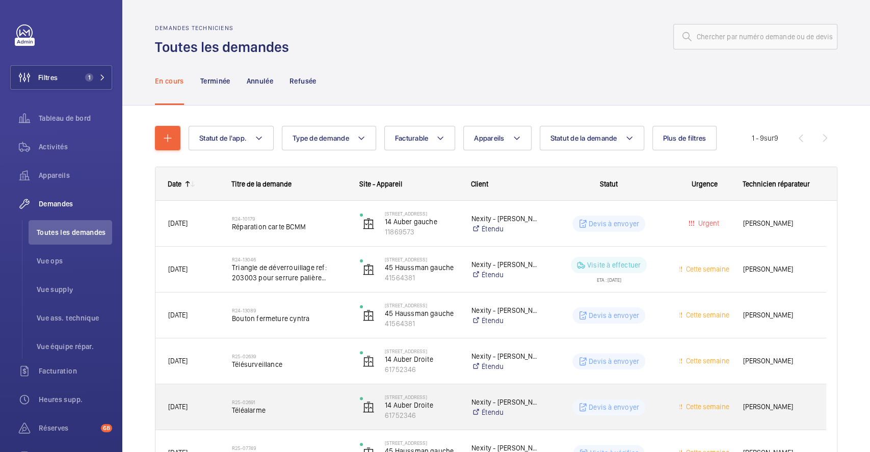
scroll to position [211, 0]
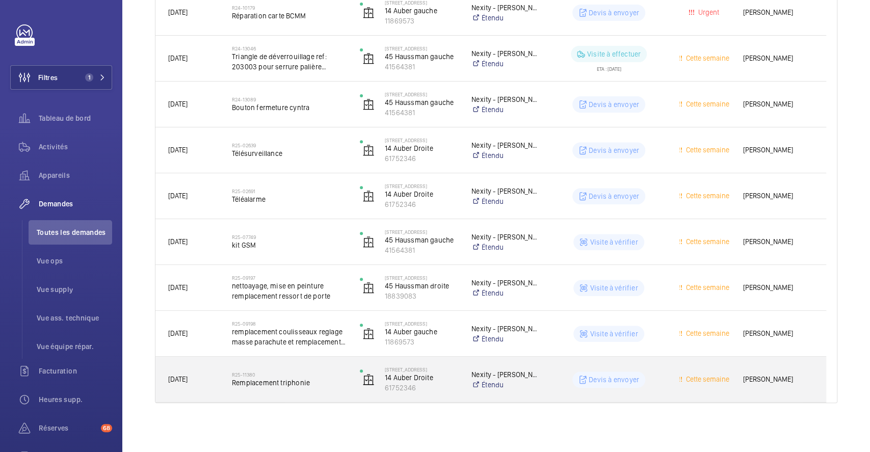
click at [309, 369] on div "R25-11380 Remplacement triphonie" at bounding box center [289, 380] width 115 height 30
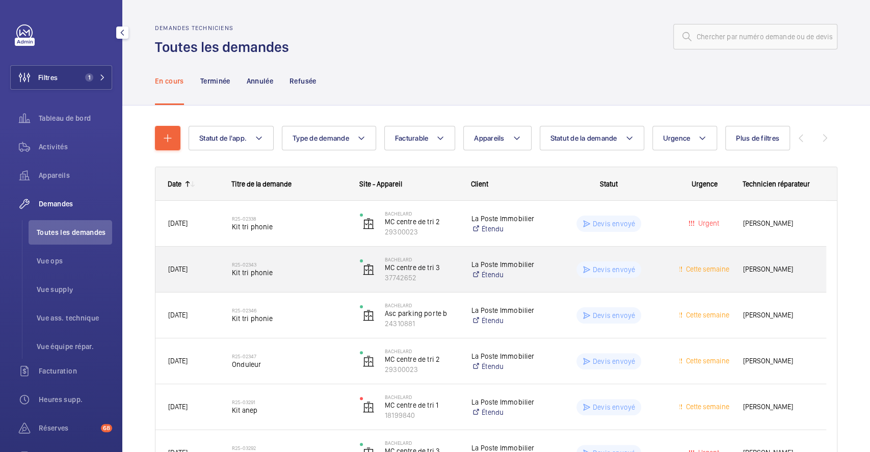
scroll to position [68, 0]
